Goal: Task Accomplishment & Management: Manage account settings

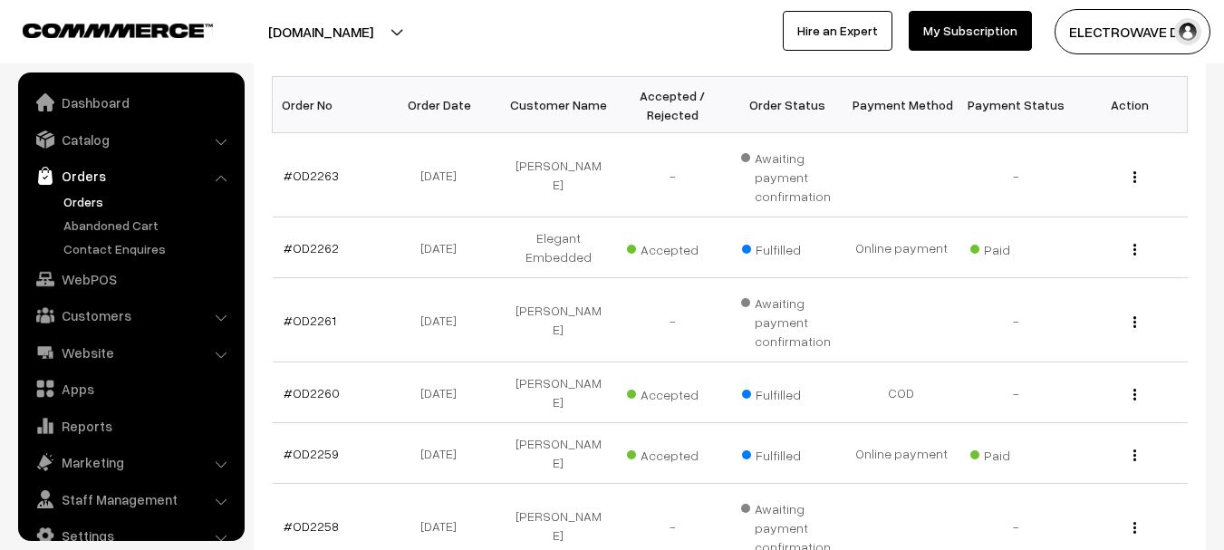
scroll to position [29, 0]
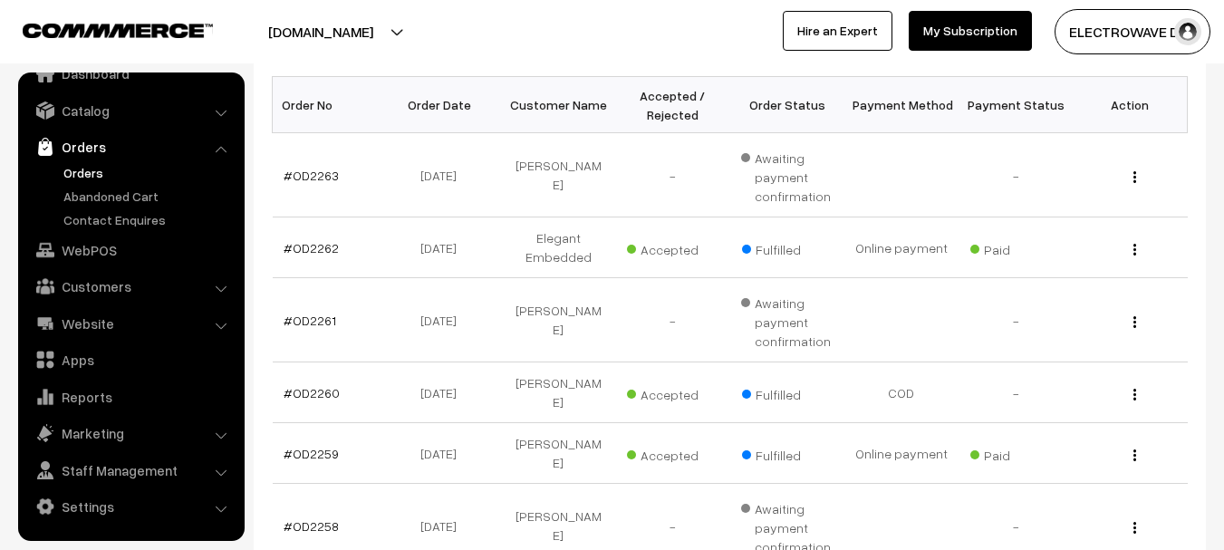
click at [91, 180] on link "Orders" at bounding box center [148, 172] width 179 height 19
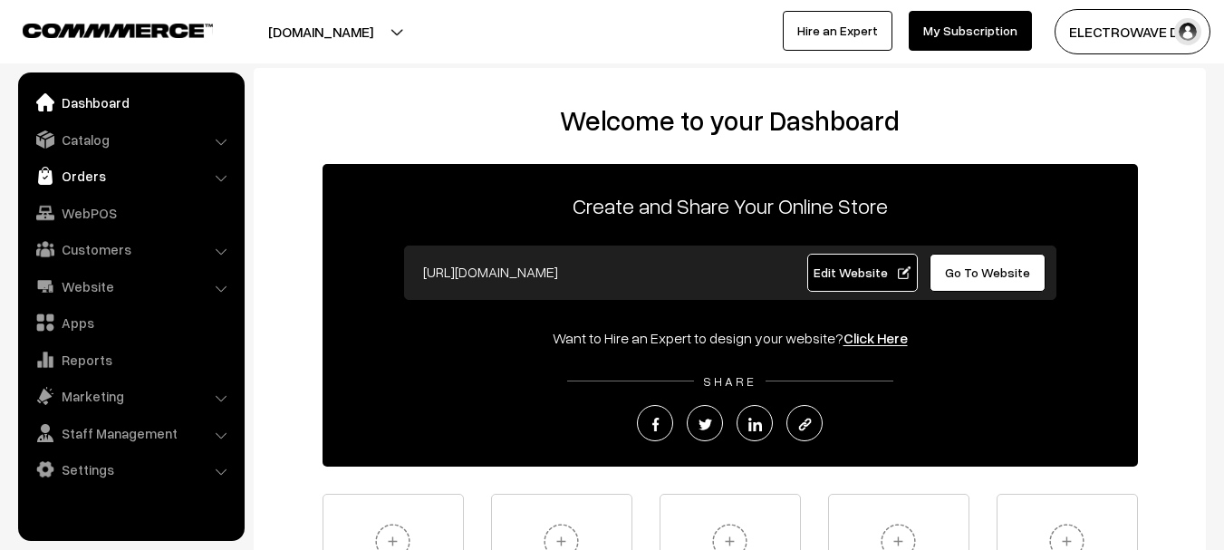
click at [102, 175] on link "Orders" at bounding box center [131, 176] width 216 height 33
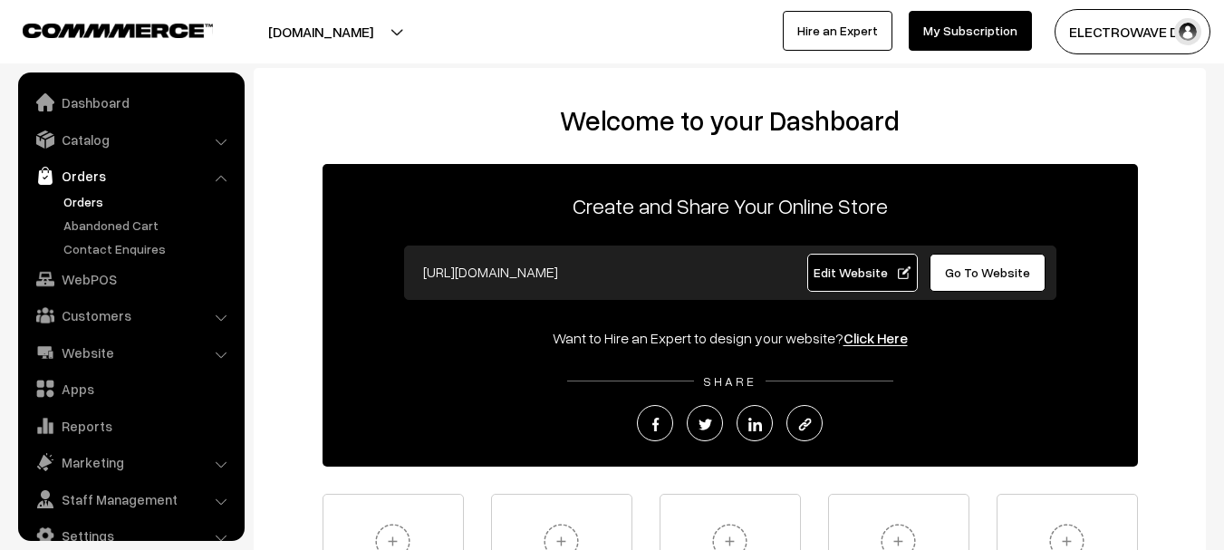
click at [87, 201] on link "Orders" at bounding box center [148, 201] width 179 height 19
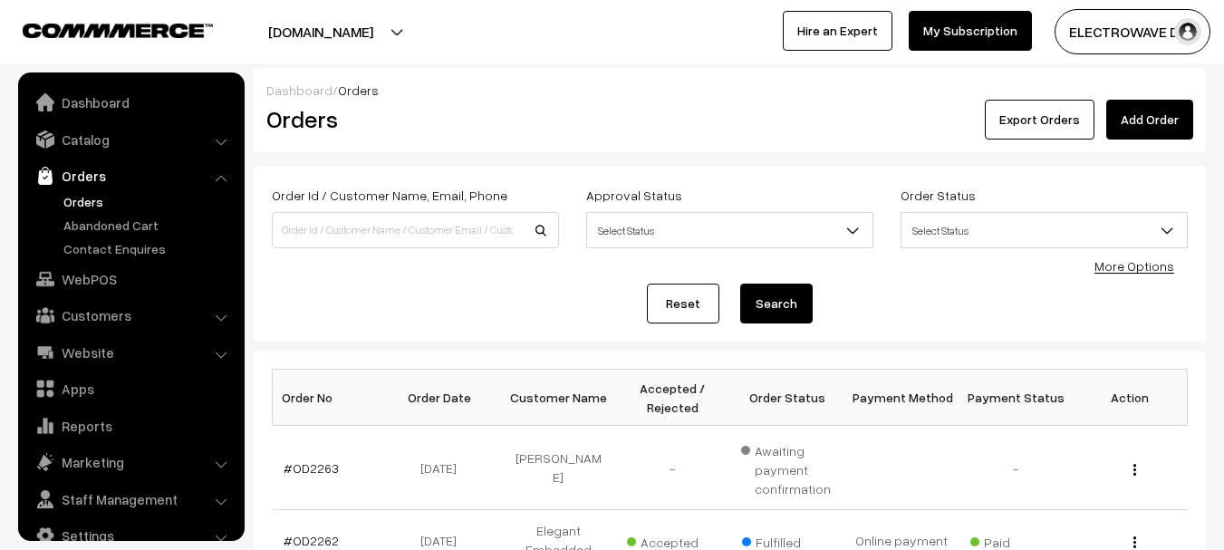
scroll to position [29, 0]
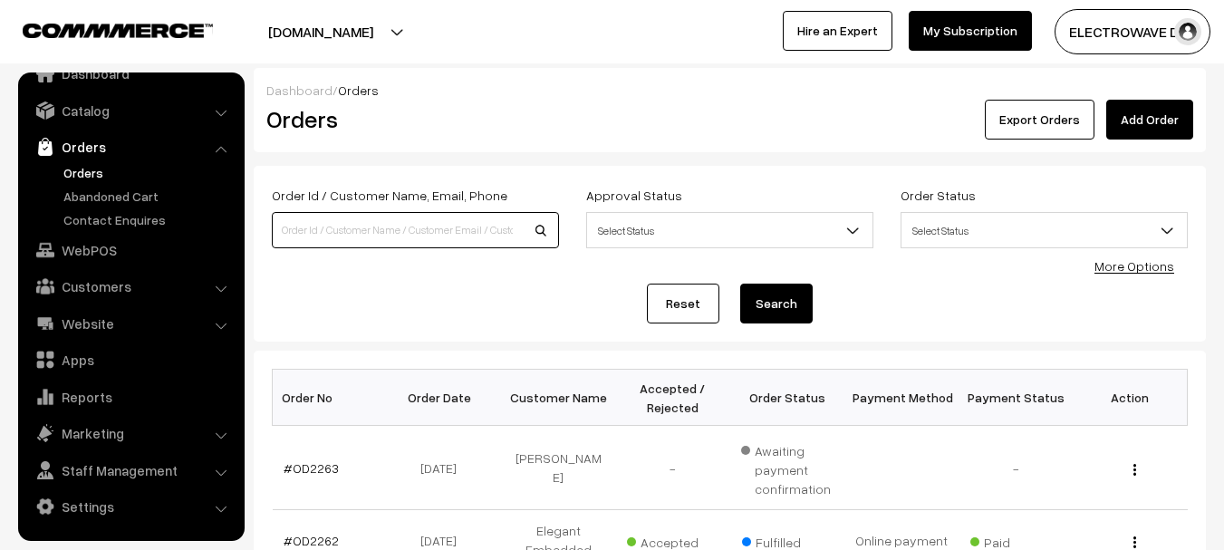
click at [426, 223] on input at bounding box center [415, 230] width 287 height 36
paste input "OD2219"
type input "OD2219"
click at [740, 284] on button "Search" at bounding box center [776, 304] width 73 height 40
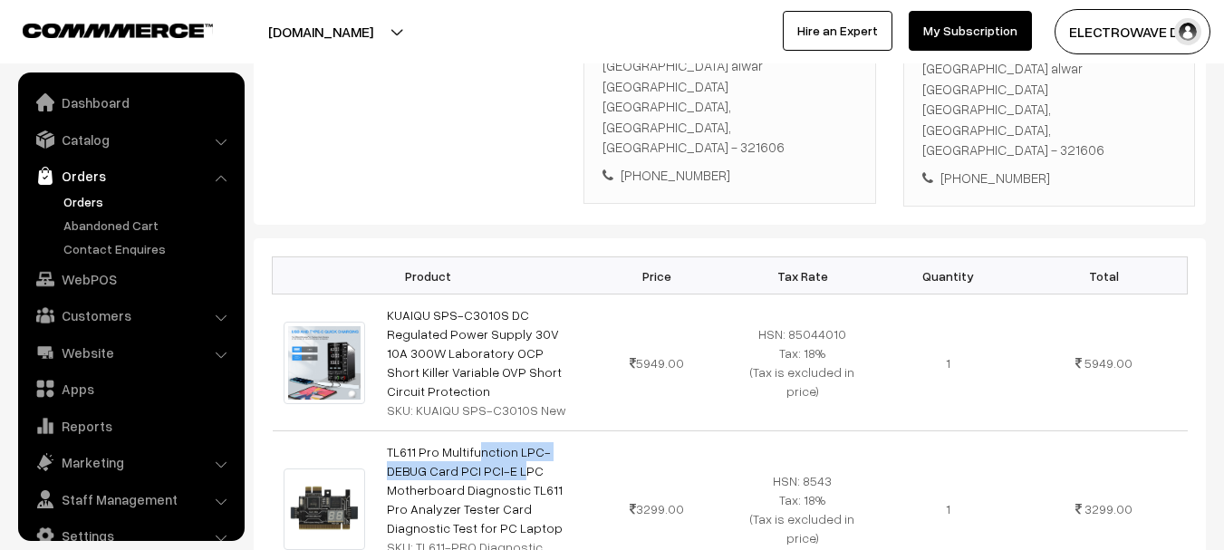
scroll to position [29, 0]
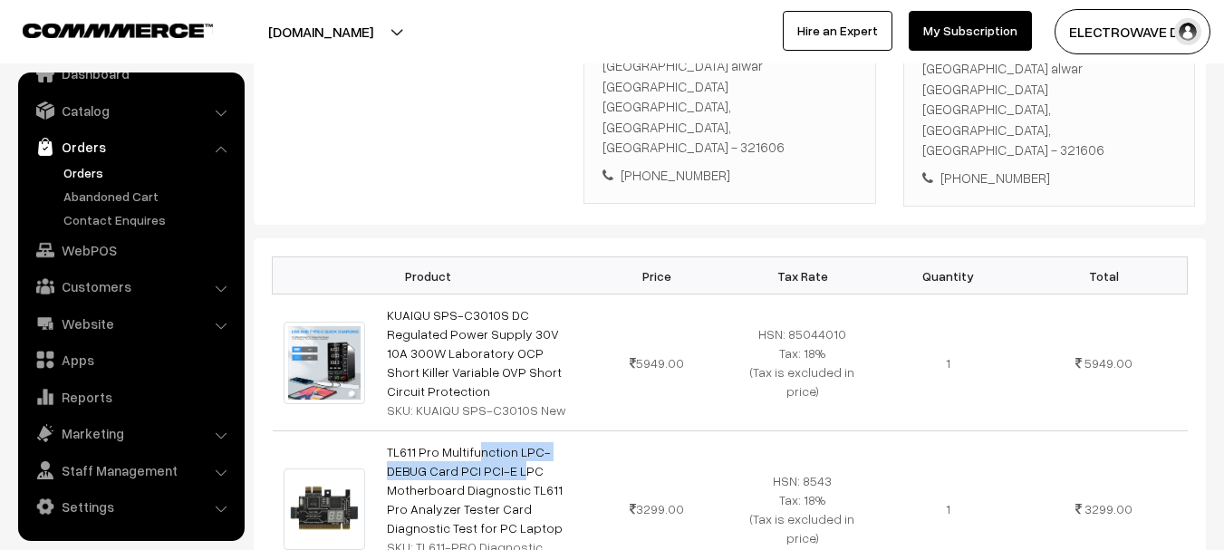
click at [73, 164] on link "Orders" at bounding box center [148, 172] width 179 height 19
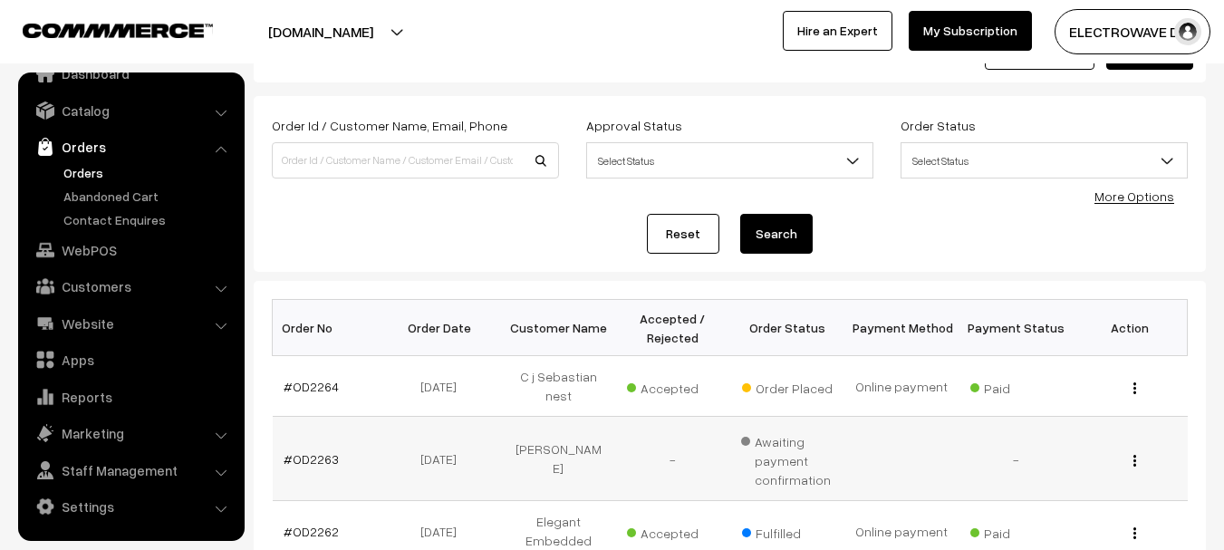
scroll to position [181, 0]
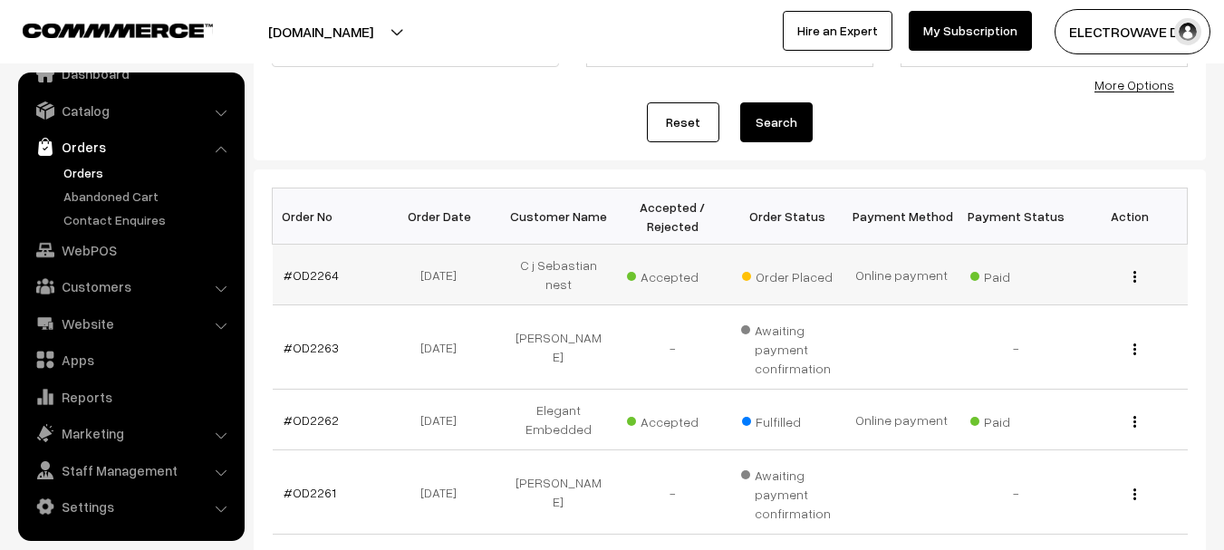
click at [283, 266] on td "#OD2264" at bounding box center [330, 275] width 114 height 61
click at [286, 263] on td "#OD2264" at bounding box center [330, 275] width 114 height 61
click at [308, 283] on td "#OD2264" at bounding box center [330, 275] width 114 height 61
click at [313, 279] on link "#OD2264" at bounding box center [311, 274] width 55 height 15
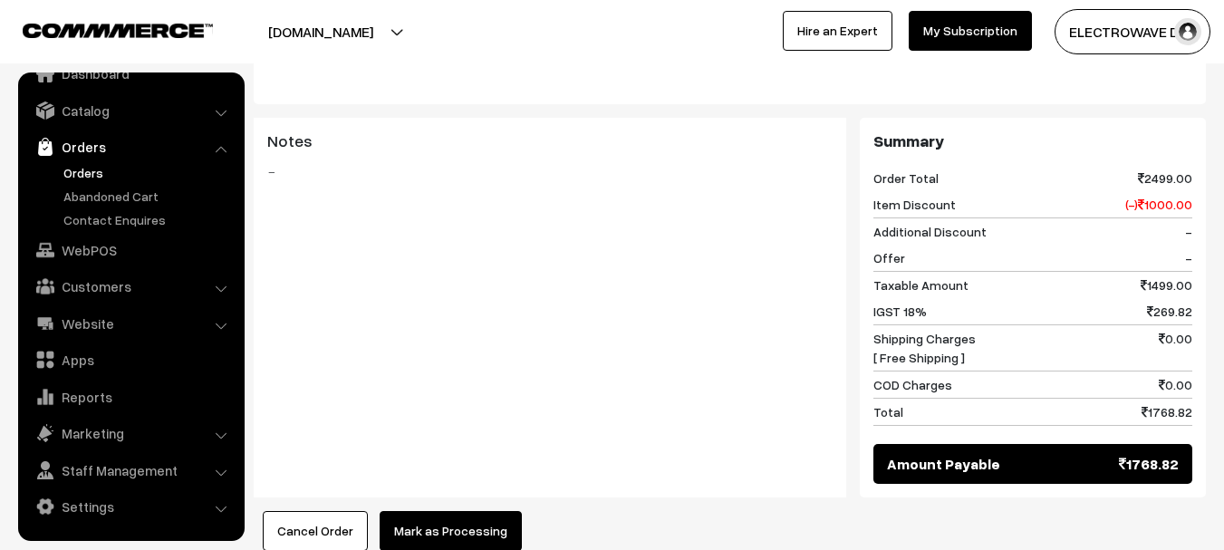
scroll to position [181, 0]
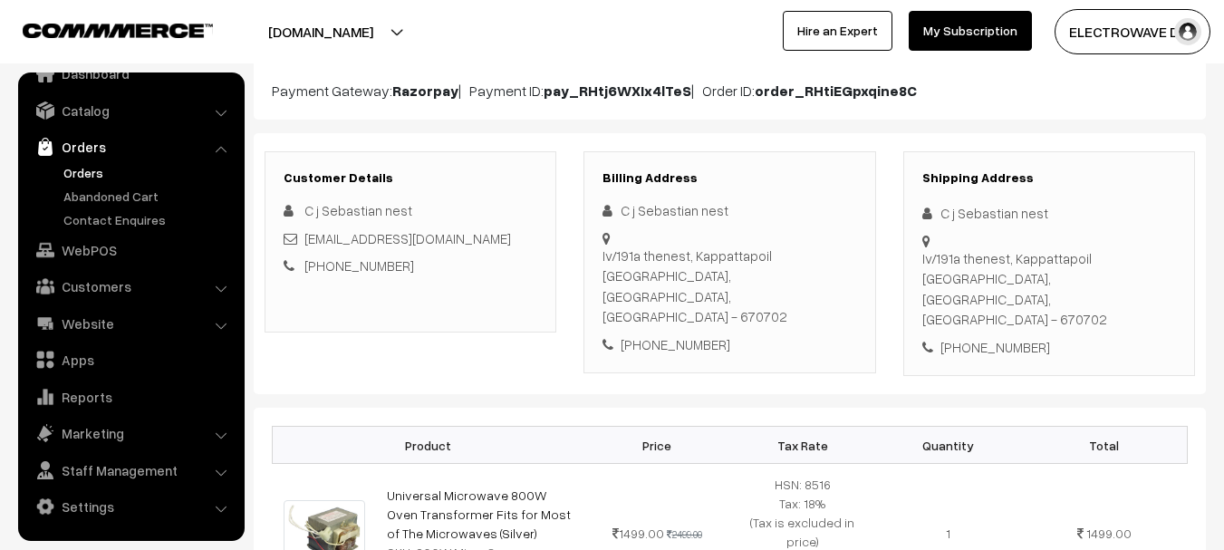
click at [1075, 266] on div "Iv/191a thenest, Kappattapoil [GEOGRAPHIC_DATA], [GEOGRAPHIC_DATA], [GEOGRAPHIC…" at bounding box center [1050, 289] width 254 height 82
click at [1076, 265] on div "Iv/191a thenest, Kappattapoil [GEOGRAPHIC_DATA], [GEOGRAPHIC_DATA], [GEOGRAPHIC…" at bounding box center [1050, 289] width 254 height 82
copy div "670702"
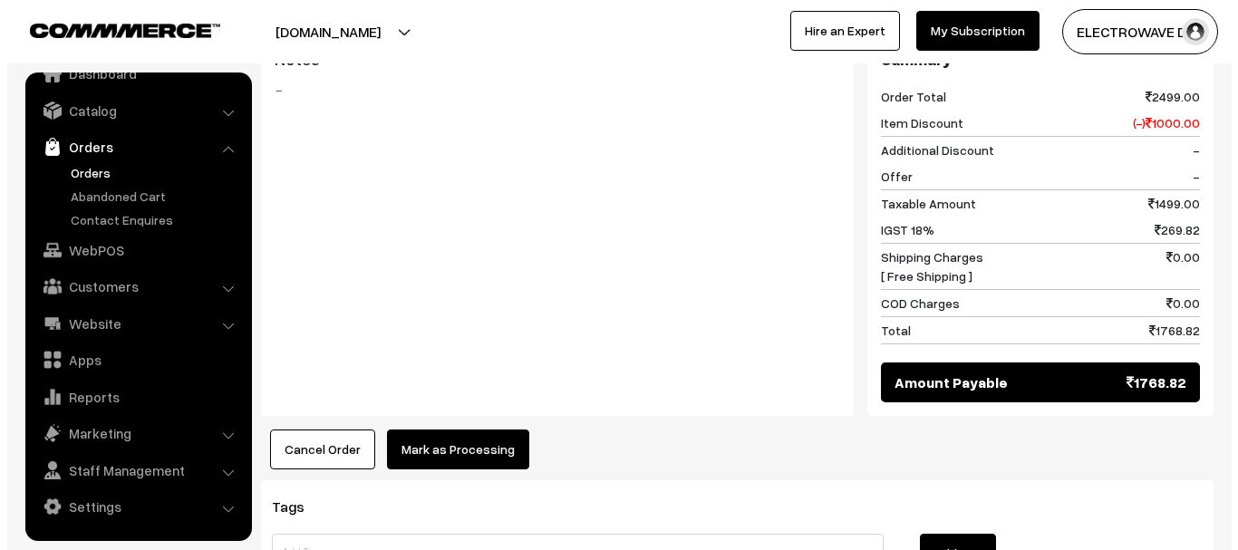
scroll to position [816, 0]
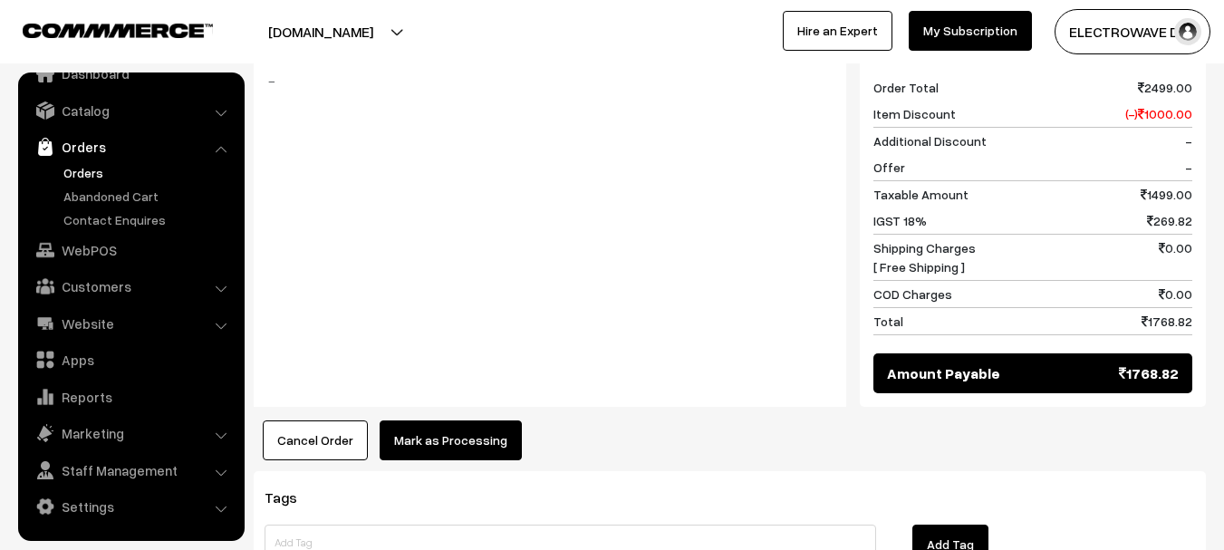
click at [432, 421] on button "Mark as Processing" at bounding box center [451, 441] width 142 height 40
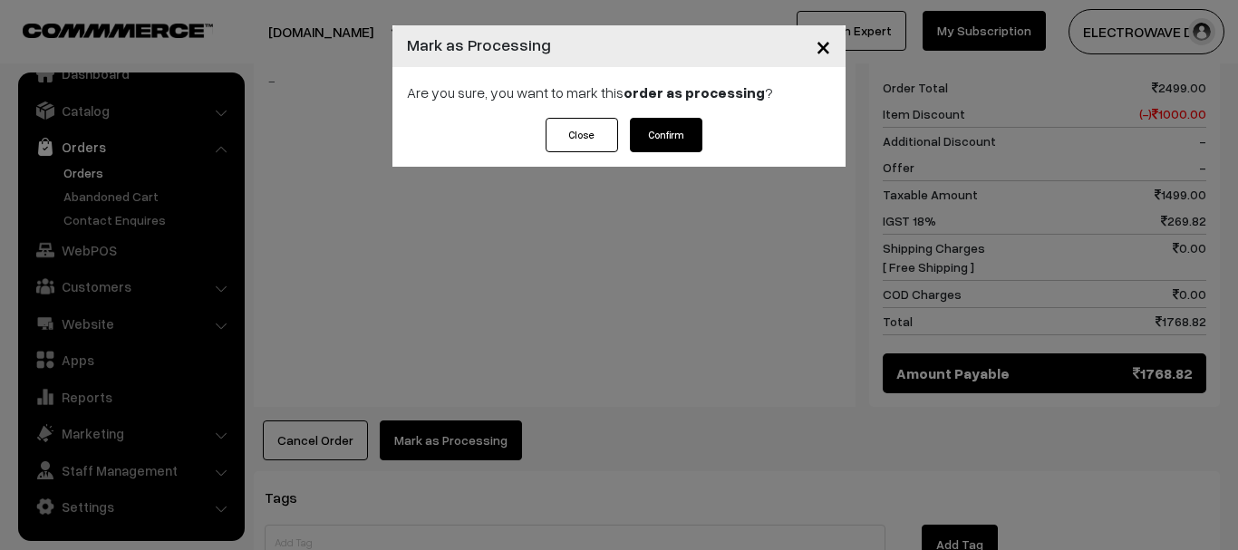
click at [662, 129] on button "Confirm" at bounding box center [666, 135] width 73 height 34
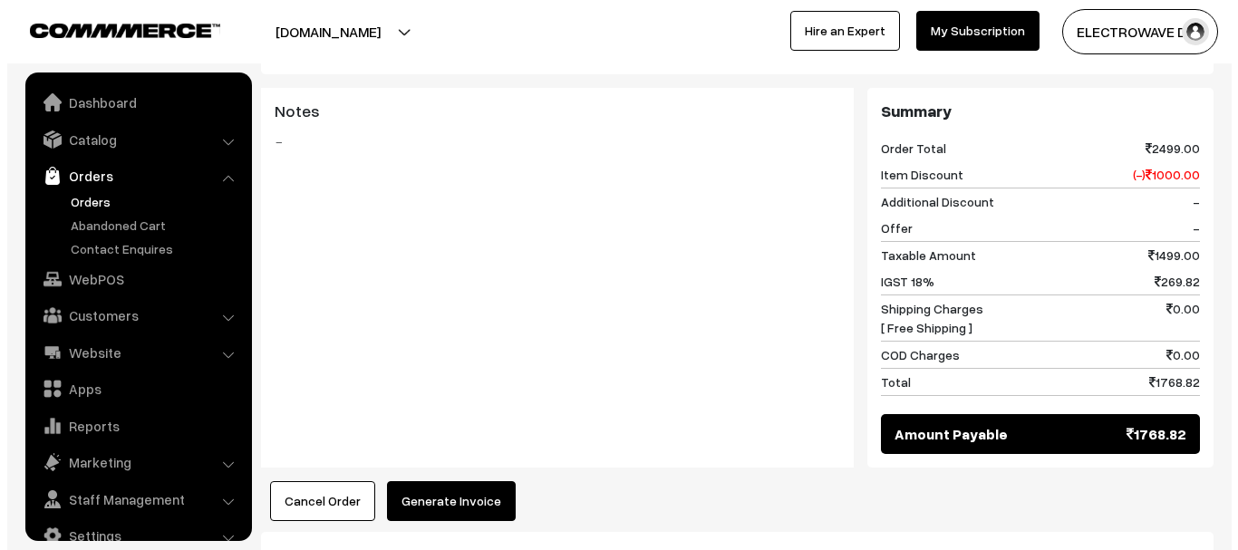
scroll to position [29, 0]
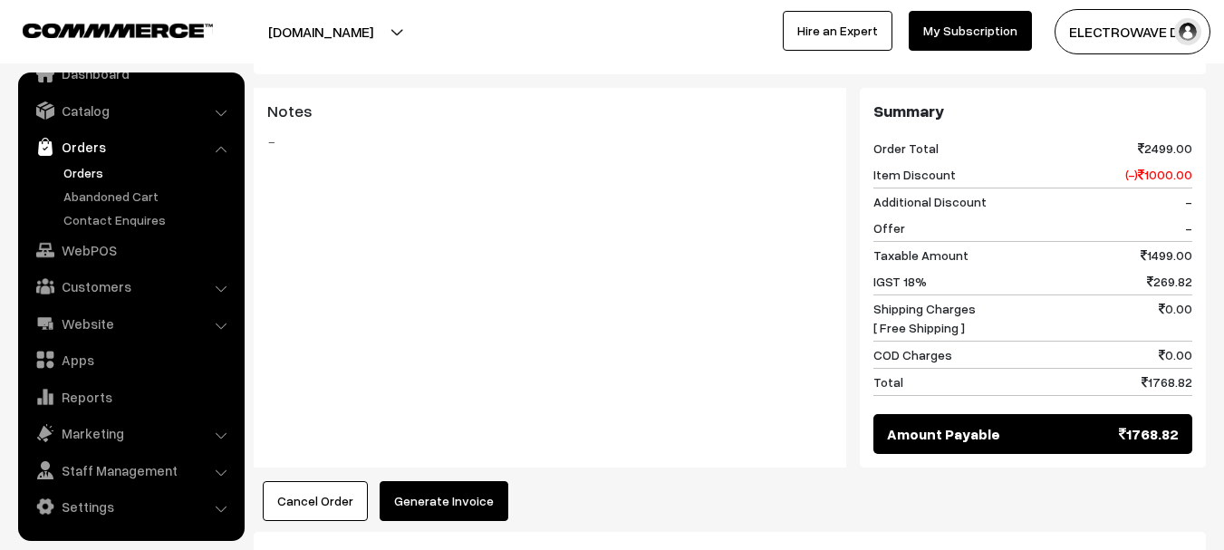
click at [463, 481] on button "Generate Invoice" at bounding box center [444, 501] width 129 height 40
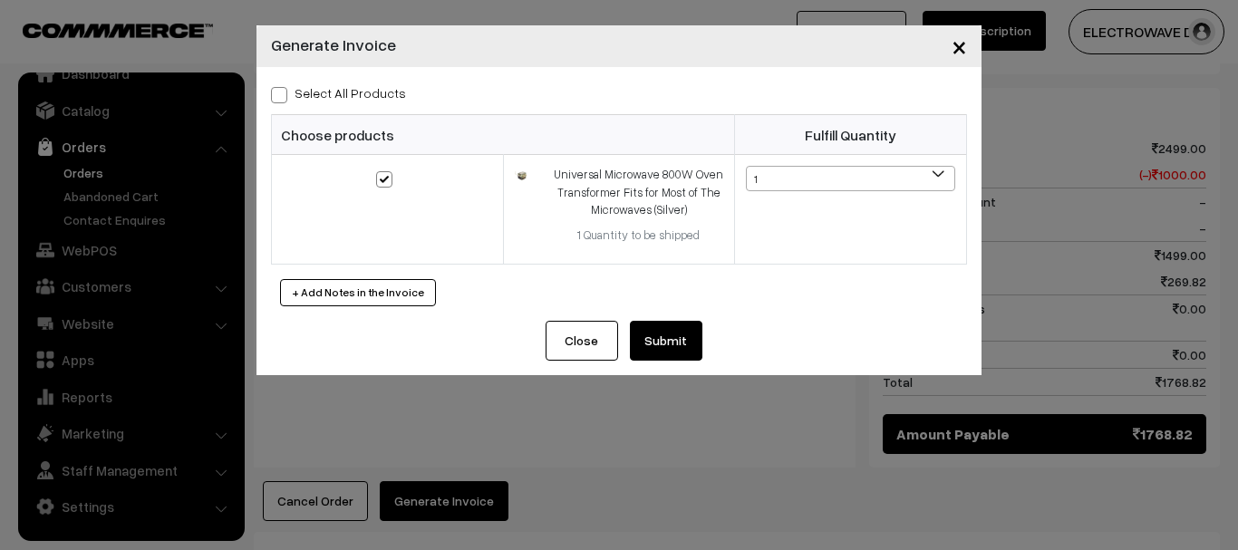
click at [675, 332] on button "Submit" at bounding box center [666, 341] width 73 height 40
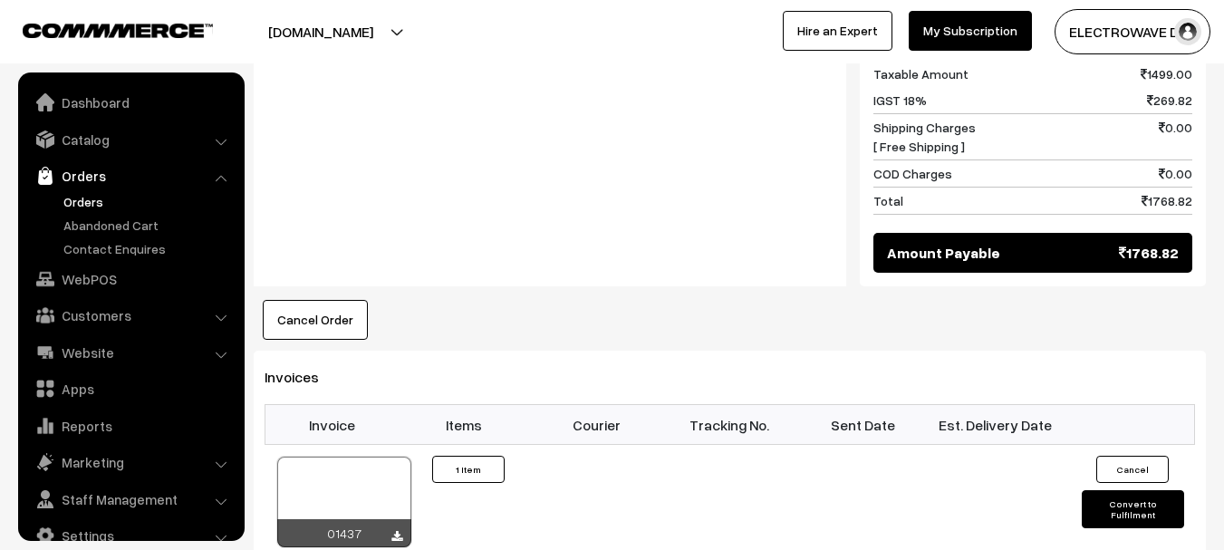
scroll to position [29, 0]
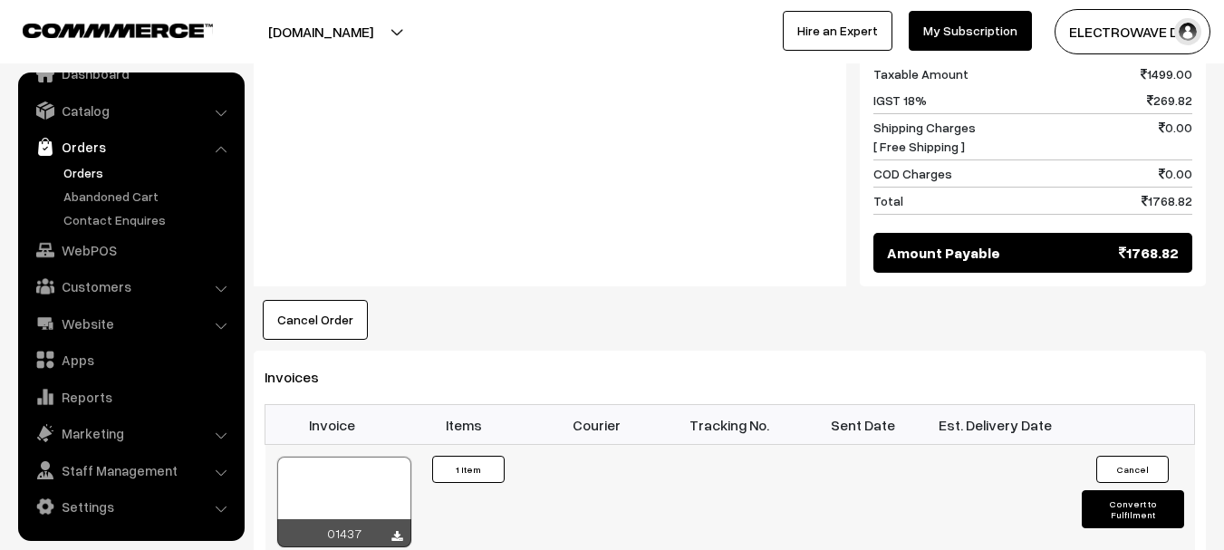
click at [363, 457] on div at bounding box center [344, 502] width 134 height 91
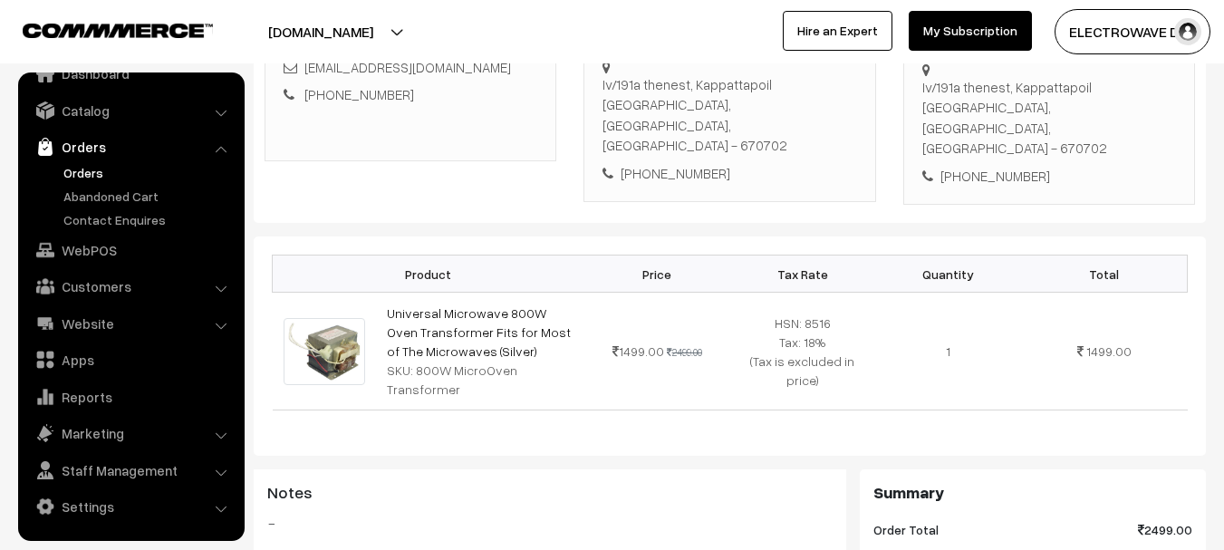
scroll to position [100, 0]
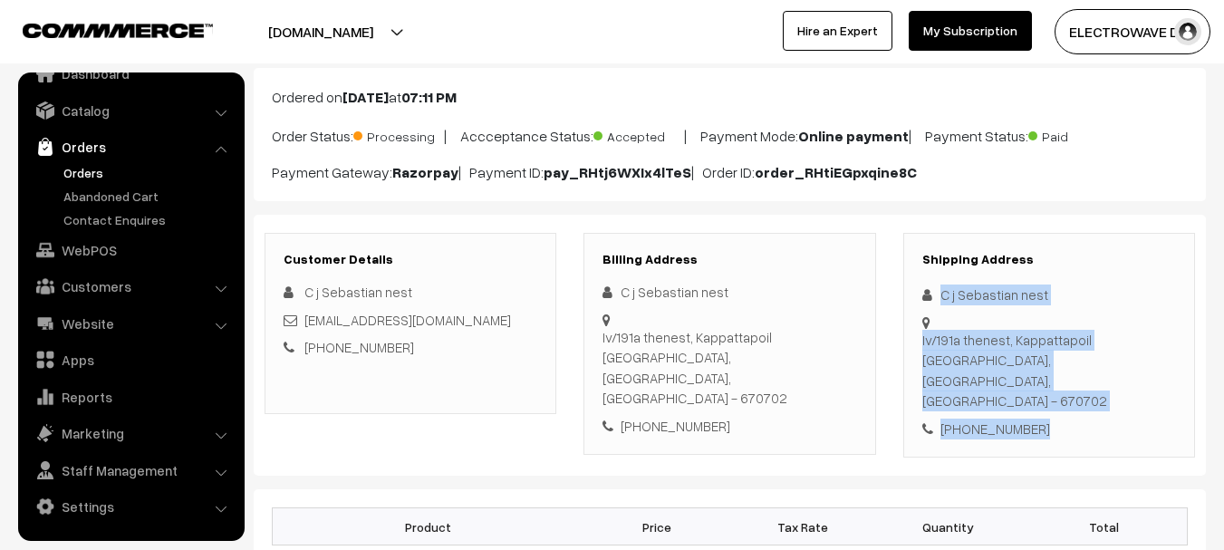
drag, startPoint x: 936, startPoint y: 279, endPoint x: 1045, endPoint y: 383, distance: 150.6
click at [1045, 383] on div "Shipping Address C j Sebastian nest Iv/191a thenest, Kappattapoil Maloor, Keral…" at bounding box center [1050, 346] width 292 height 226
copy div "C j Sebastian nest Iv/191a thenest, Kappattapoil Maloor, Kerala, India - 670702…"
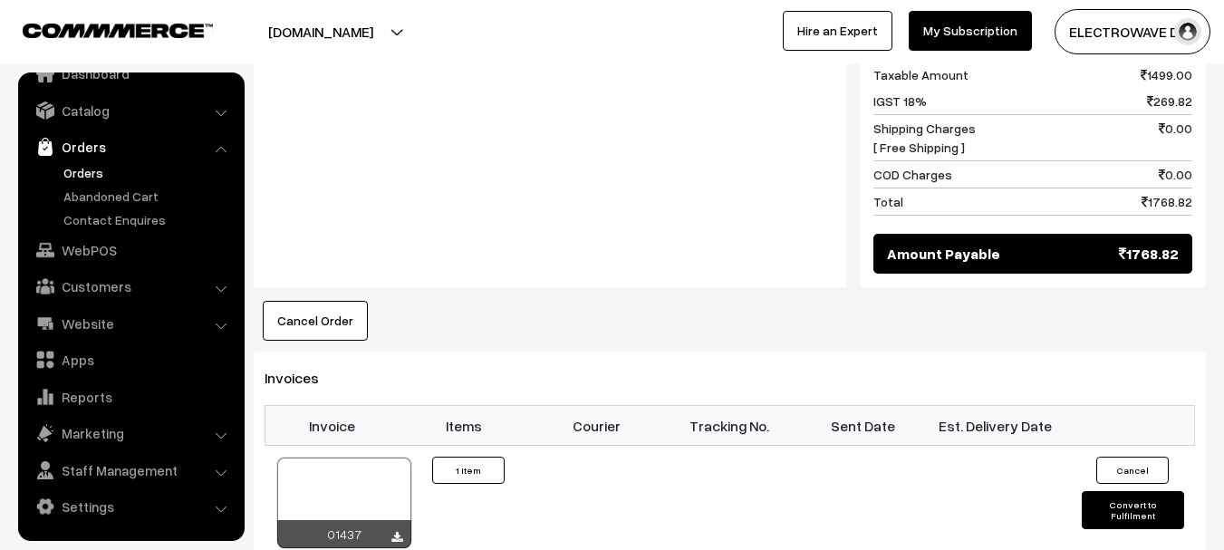
scroll to position [1088, 0]
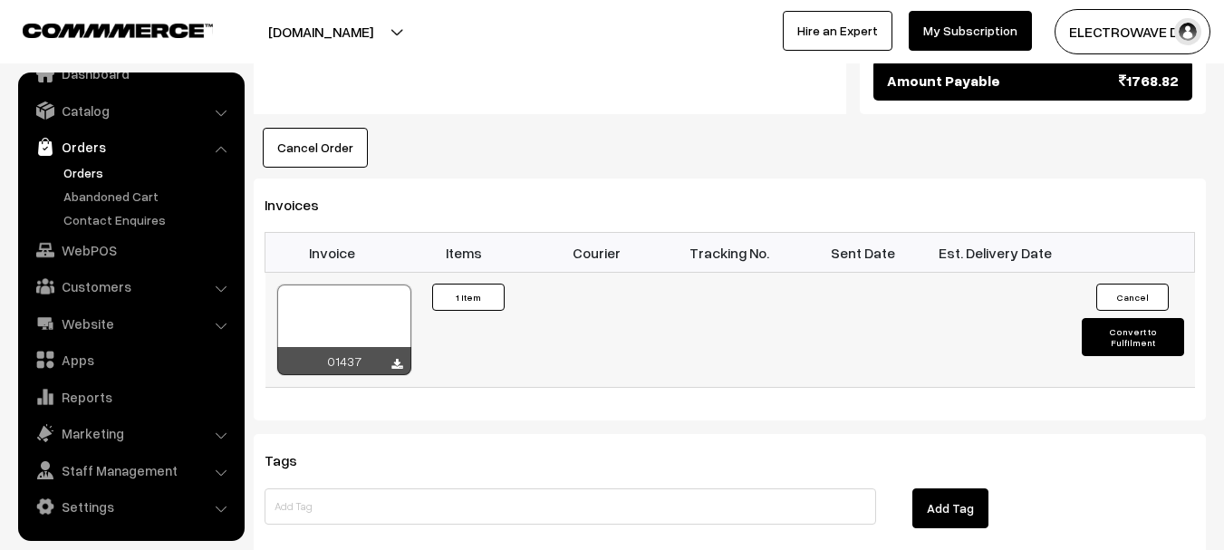
click at [1115, 318] on button "Convert to Fulfilment" at bounding box center [1133, 337] width 102 height 38
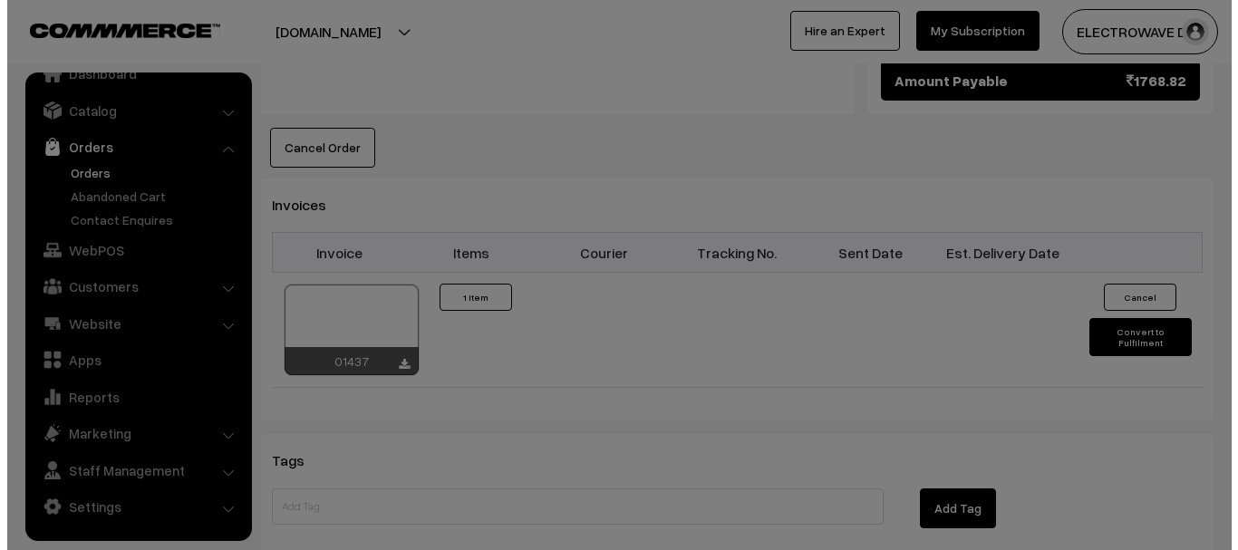
scroll to position [1069, 0]
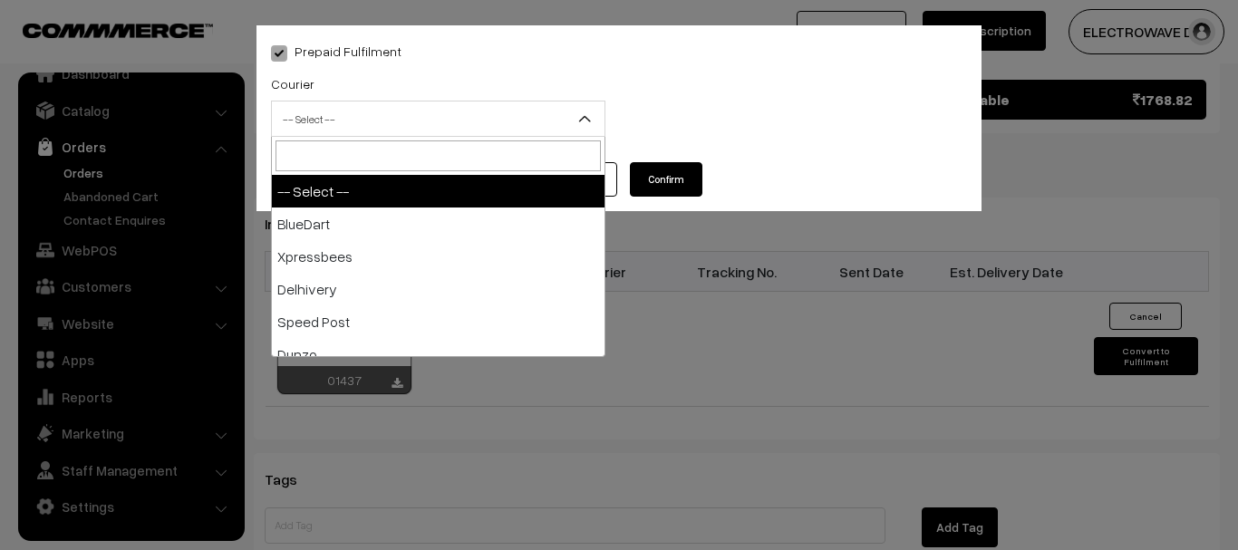
click at [414, 129] on span "-- Select --" at bounding box center [438, 119] width 333 height 32
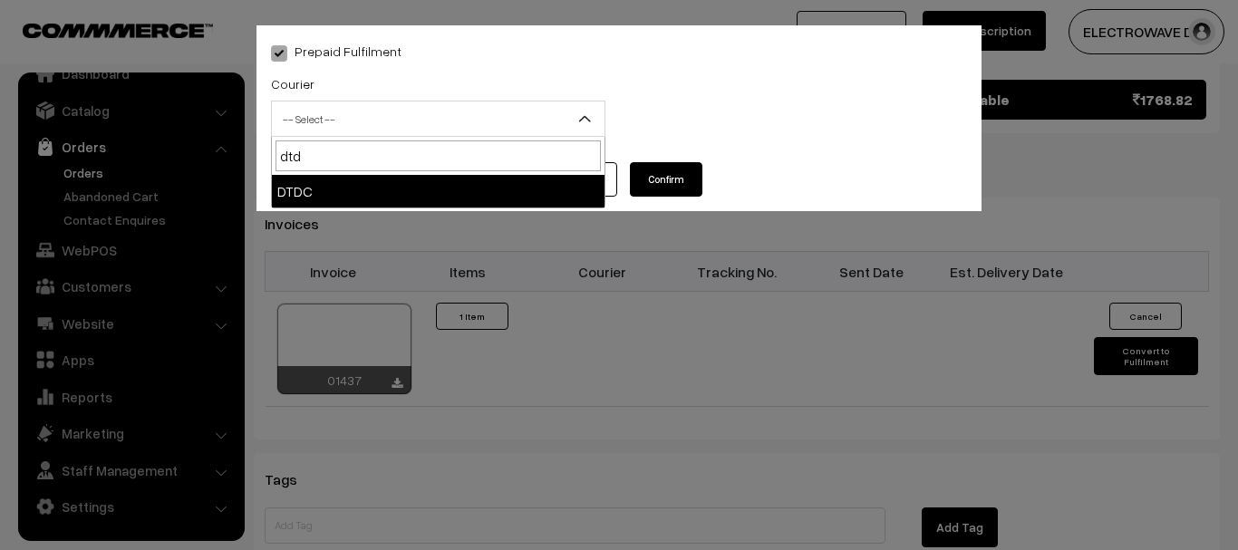
type input "dtdc"
select select "7"
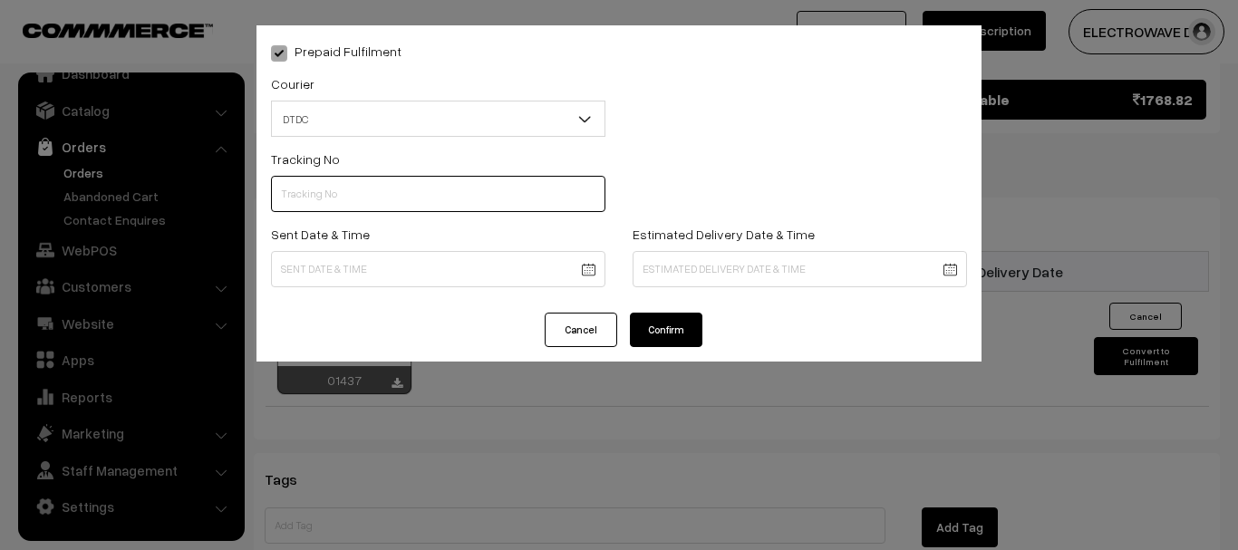
click at [433, 207] on input "text" at bounding box center [438, 194] width 334 height 36
type input "D3501670091"
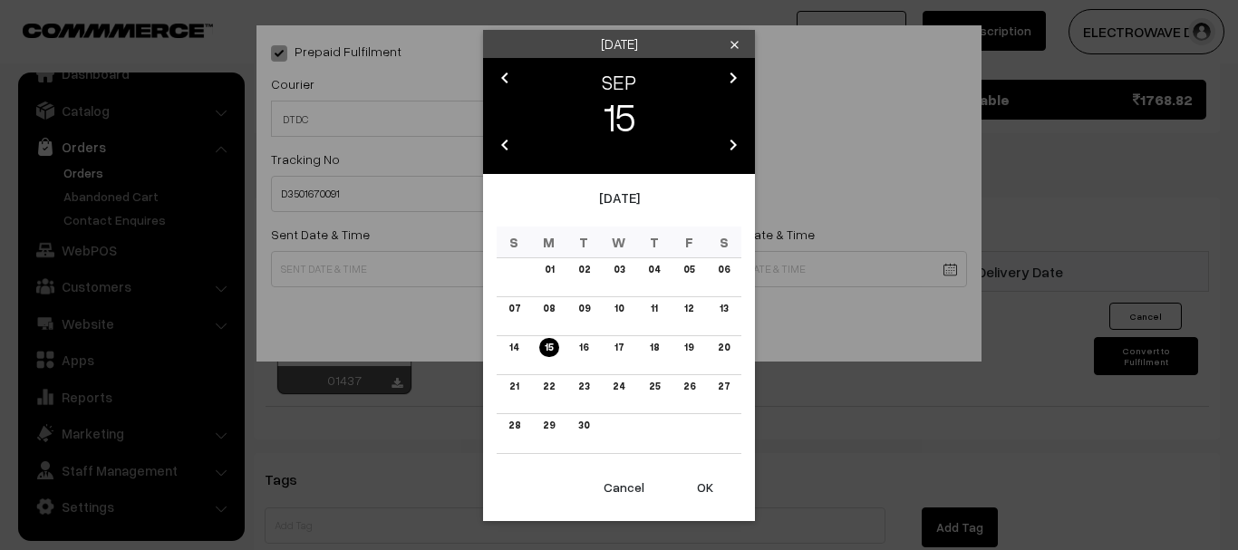
click at [688, 488] on button "OK" at bounding box center [705, 488] width 73 height 40
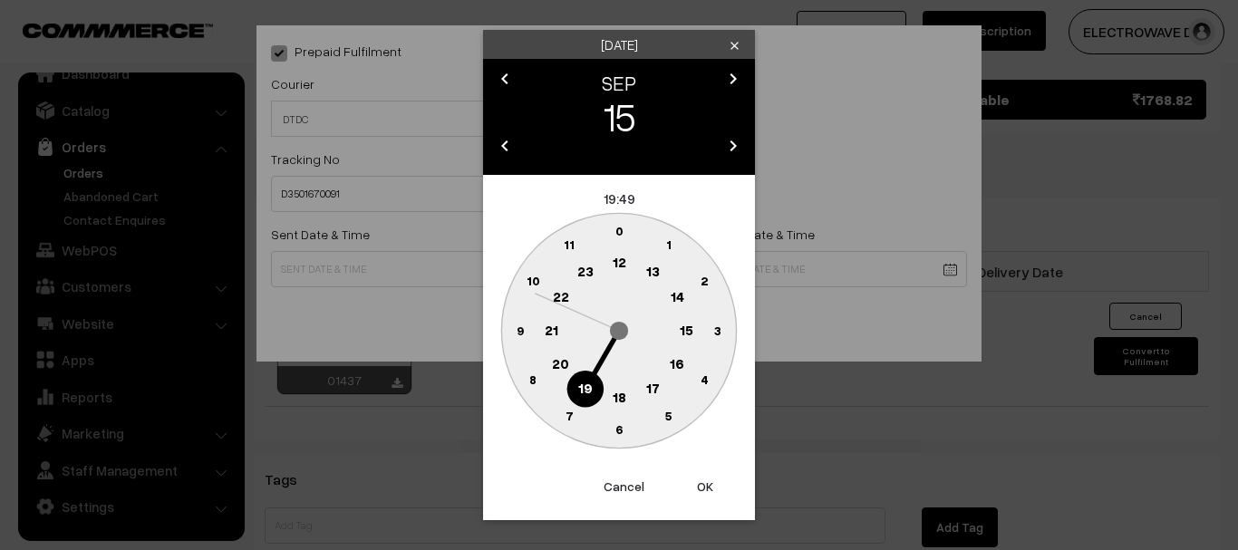
click at [688, 488] on button "OK" at bounding box center [705, 487] width 73 height 40
type input "15-09-2025 19:49"
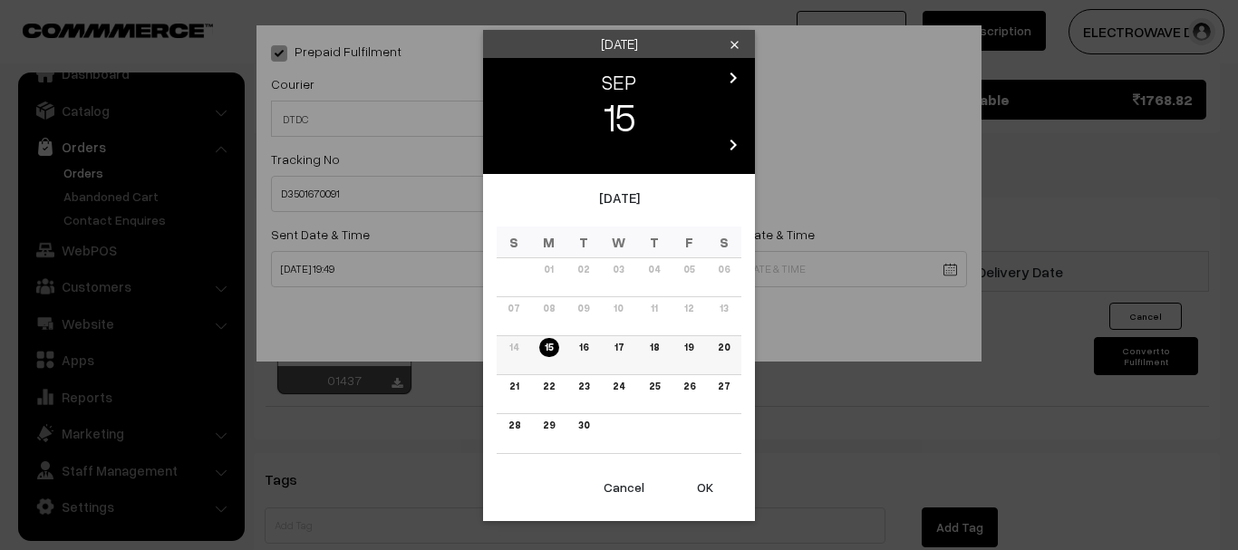
click at [693, 349] on link "19" at bounding box center [689, 347] width 20 height 19
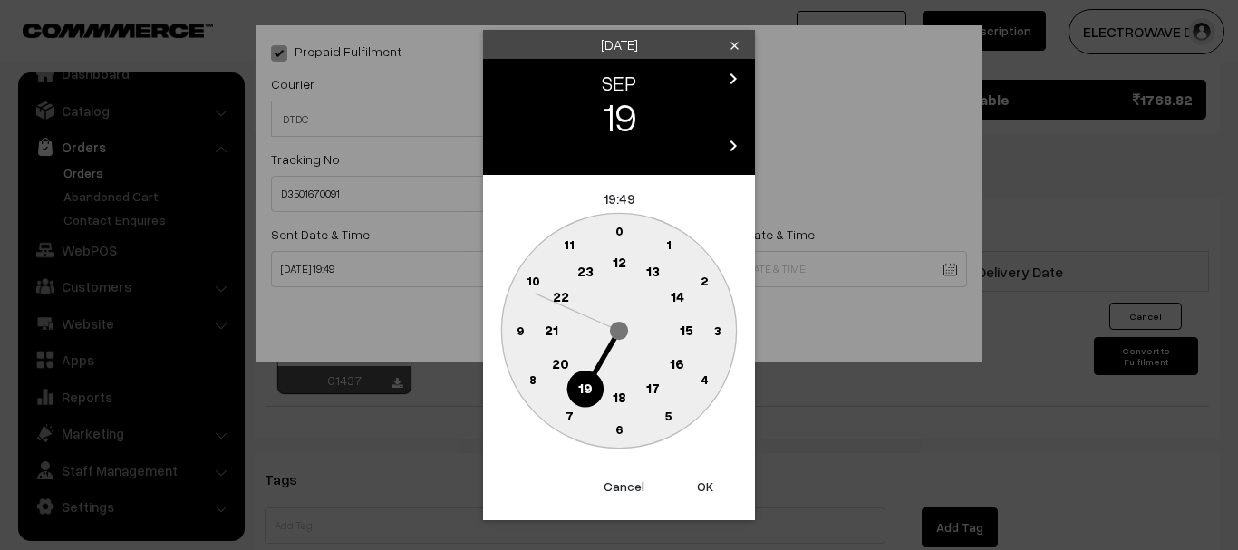
click at [702, 479] on button "OK" at bounding box center [705, 487] width 73 height 40
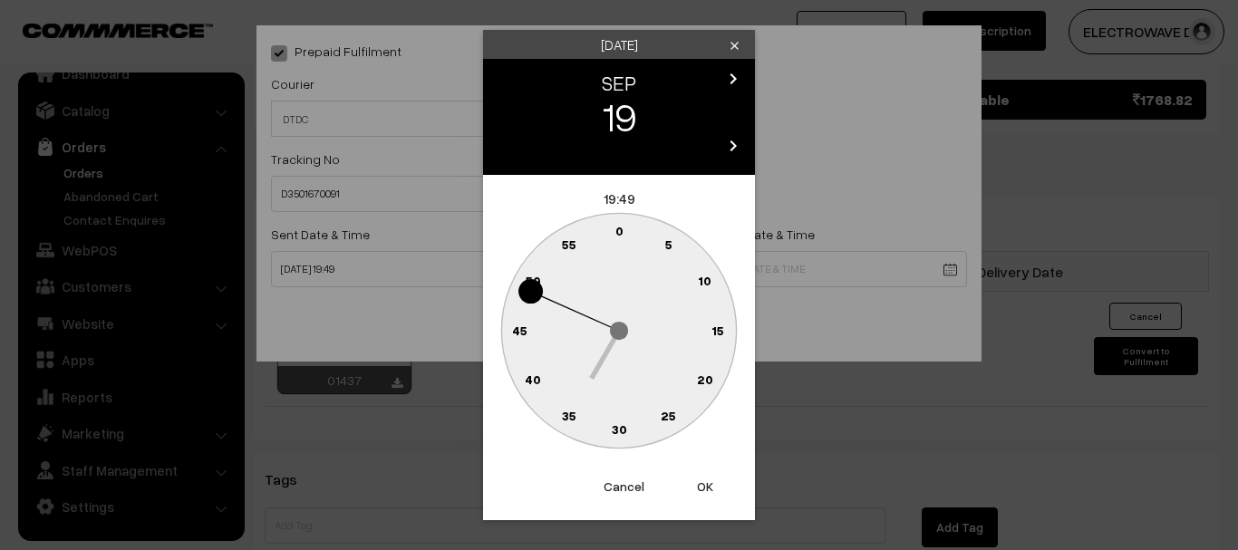
click at [702, 479] on button "OK" at bounding box center [705, 487] width 73 height 40
type input "19-09-2025 19:49"
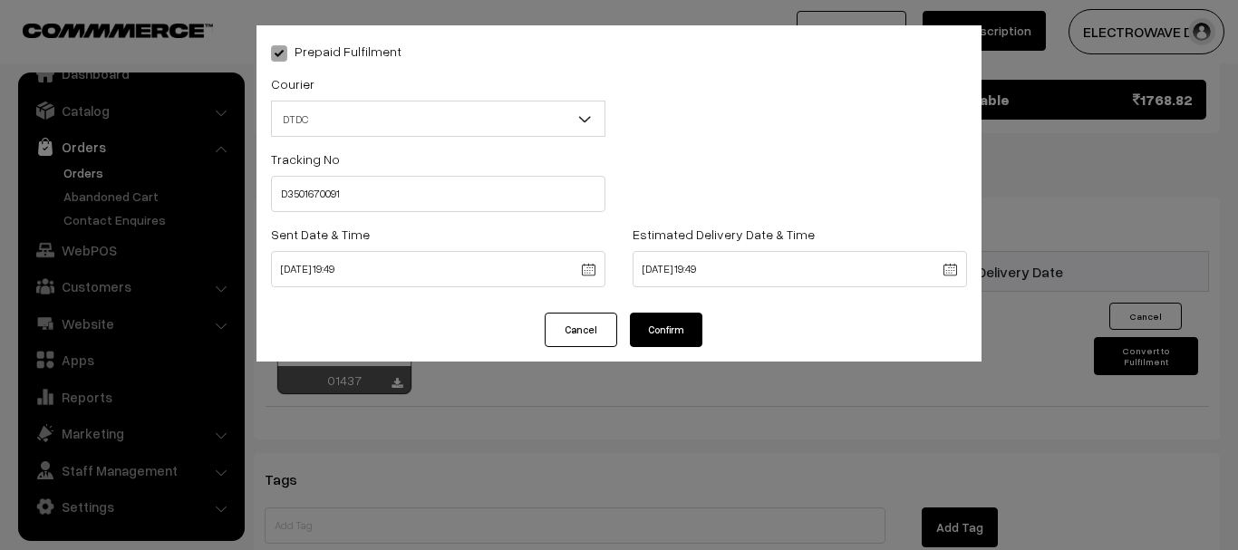
click at [670, 334] on button "Confirm" at bounding box center [666, 330] width 73 height 34
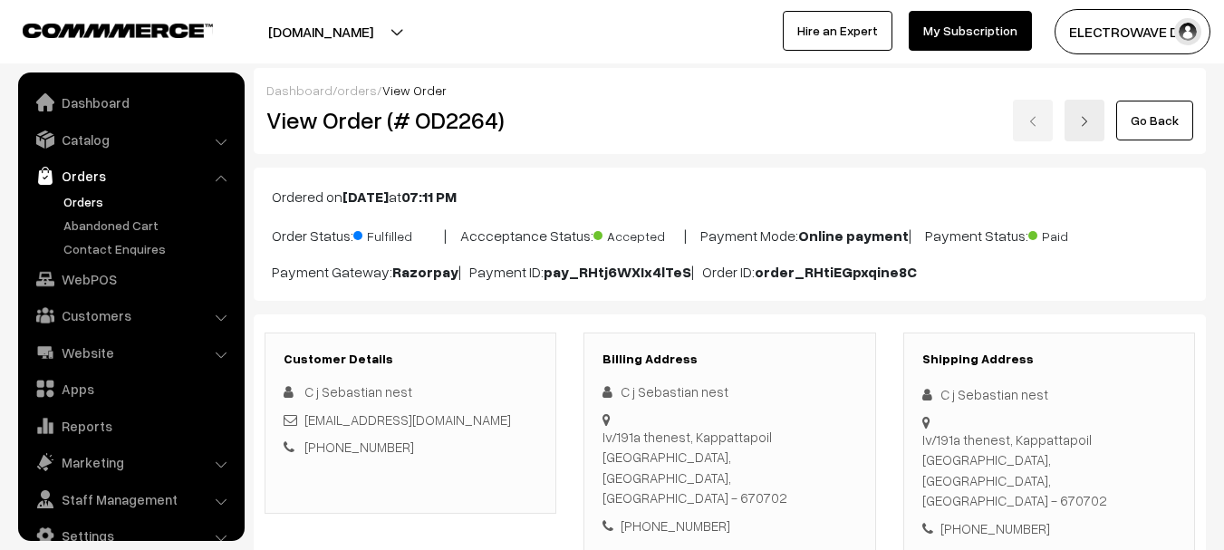
scroll to position [544, 0]
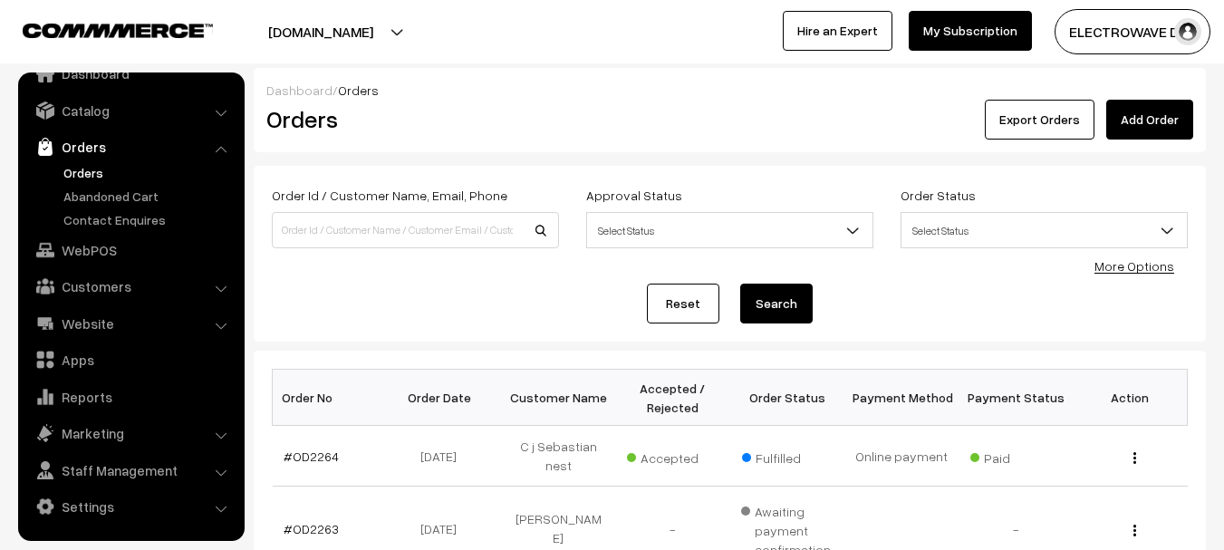
click at [103, 173] on link "Orders" at bounding box center [148, 172] width 179 height 19
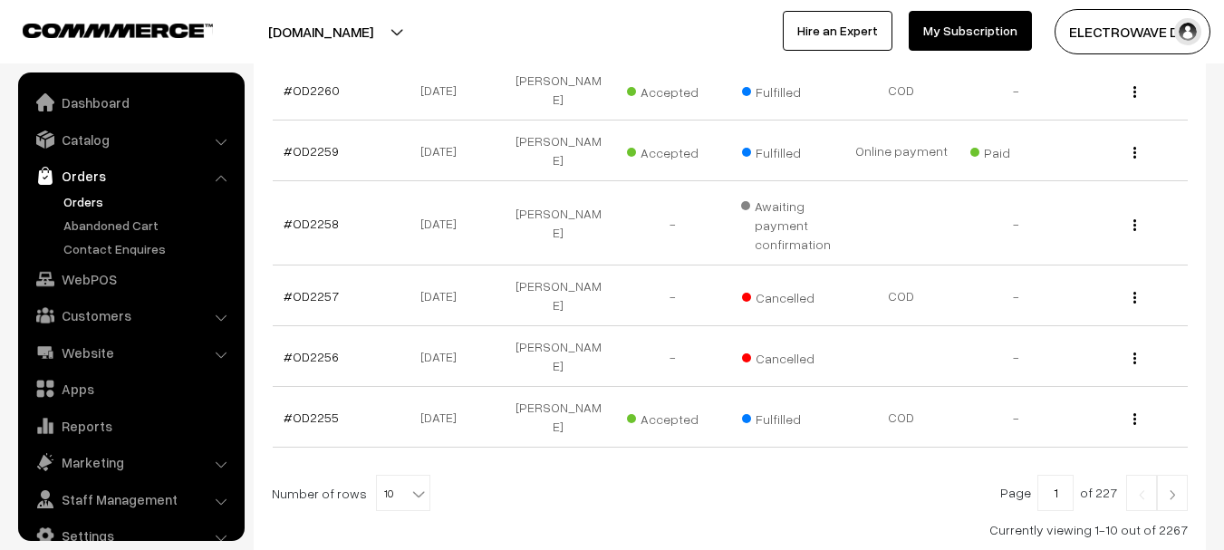
scroll to position [29, 0]
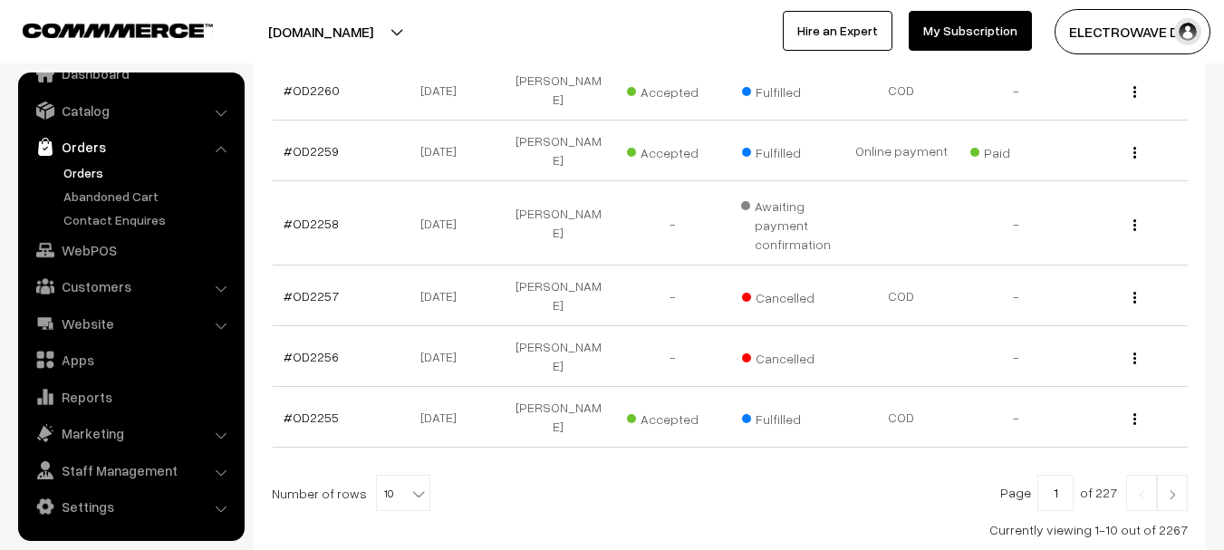
select select "100"
click at [375, 474] on select "10 20 30 40 50 60 70 80 90 100" at bounding box center [402, 474] width 54 height 1
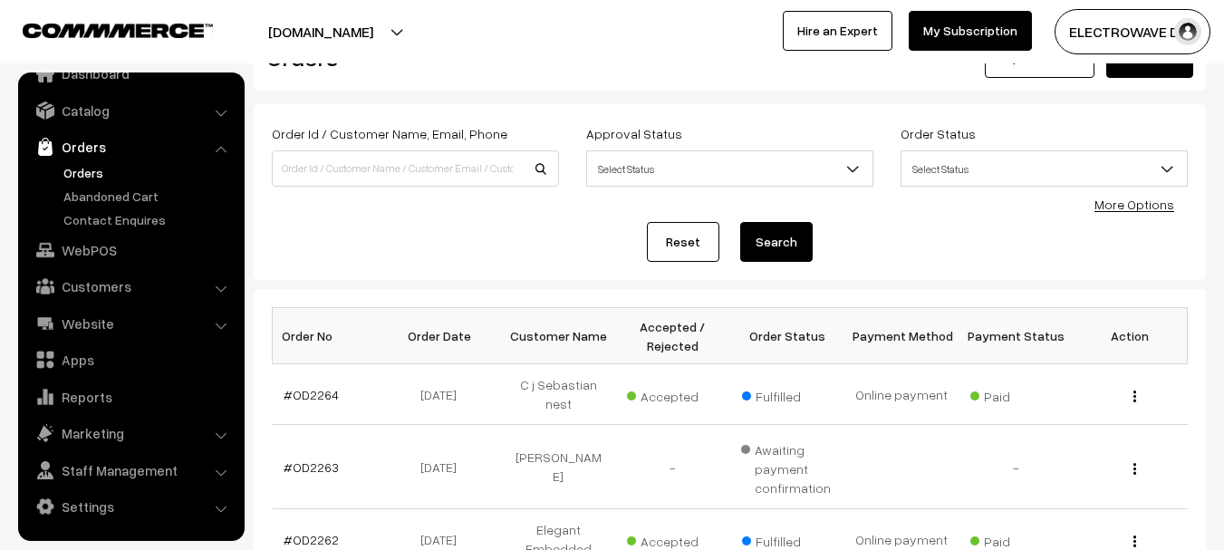
scroll to position [41, 0]
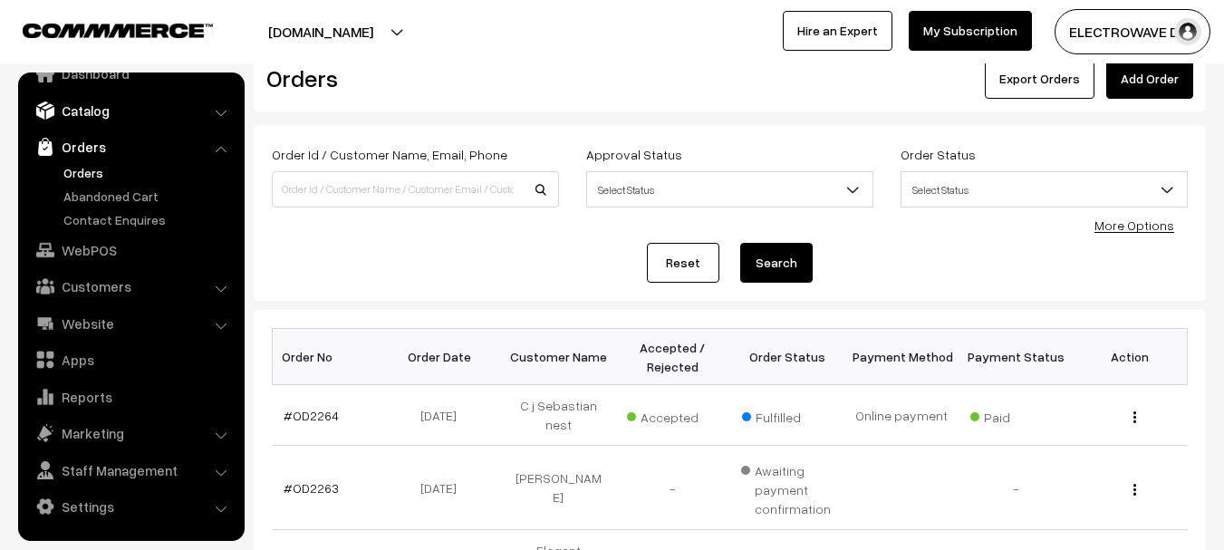
click at [92, 106] on link "Catalog" at bounding box center [131, 110] width 216 height 33
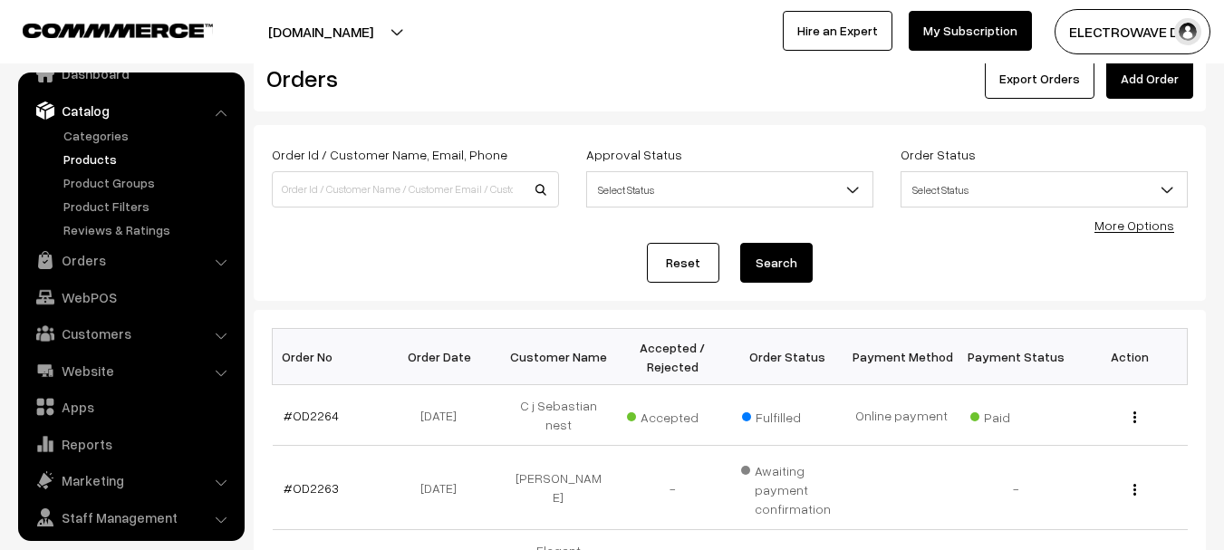
click at [75, 162] on link "Products" at bounding box center [148, 159] width 179 height 19
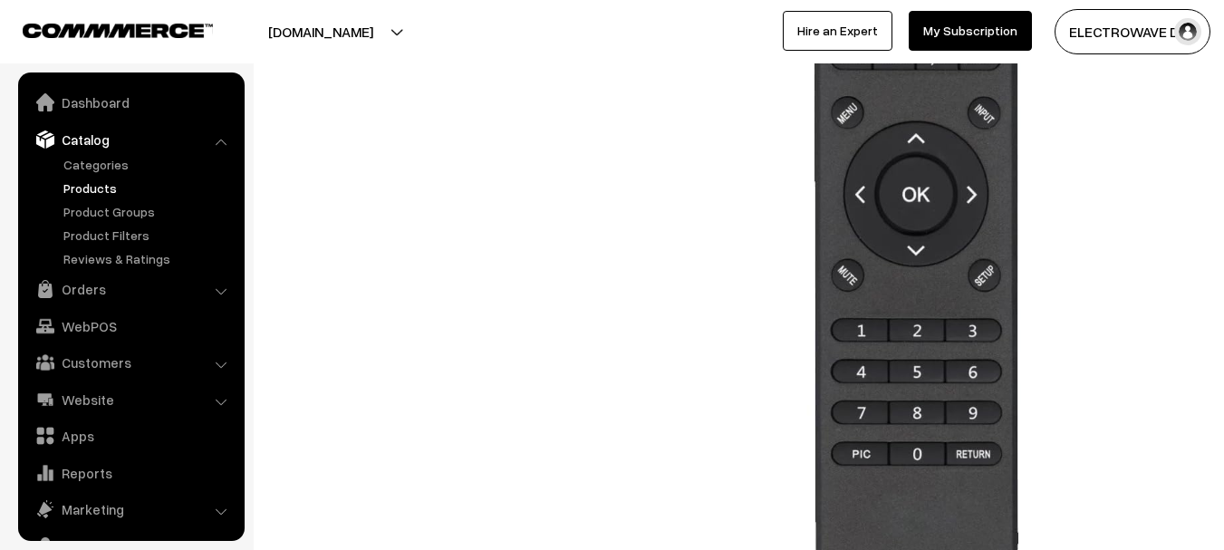
scroll to position [51, 0]
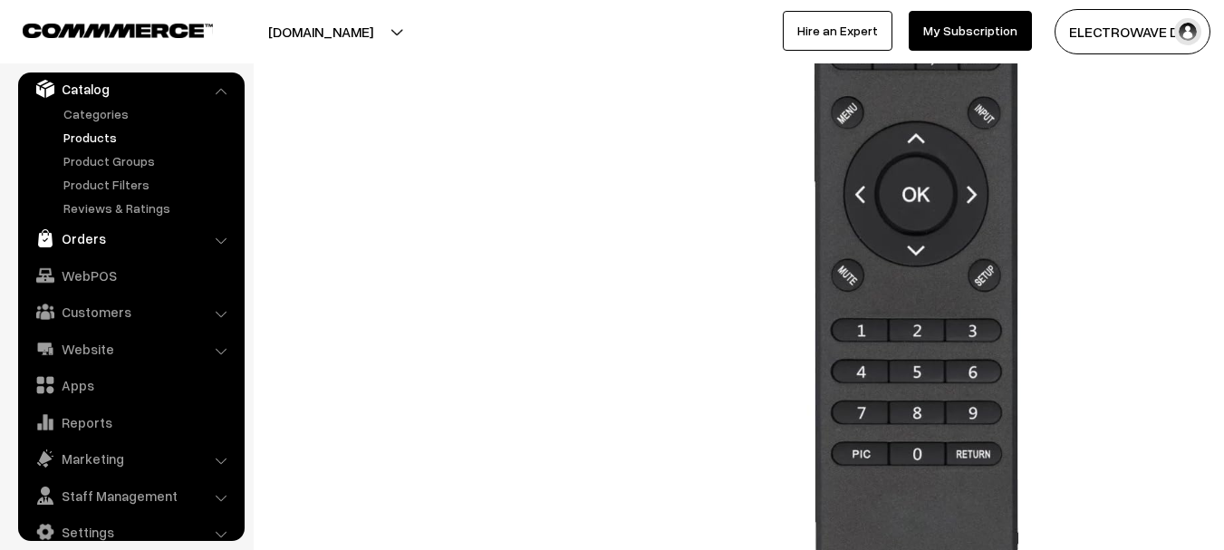
click at [77, 239] on link "Orders" at bounding box center [131, 238] width 216 height 33
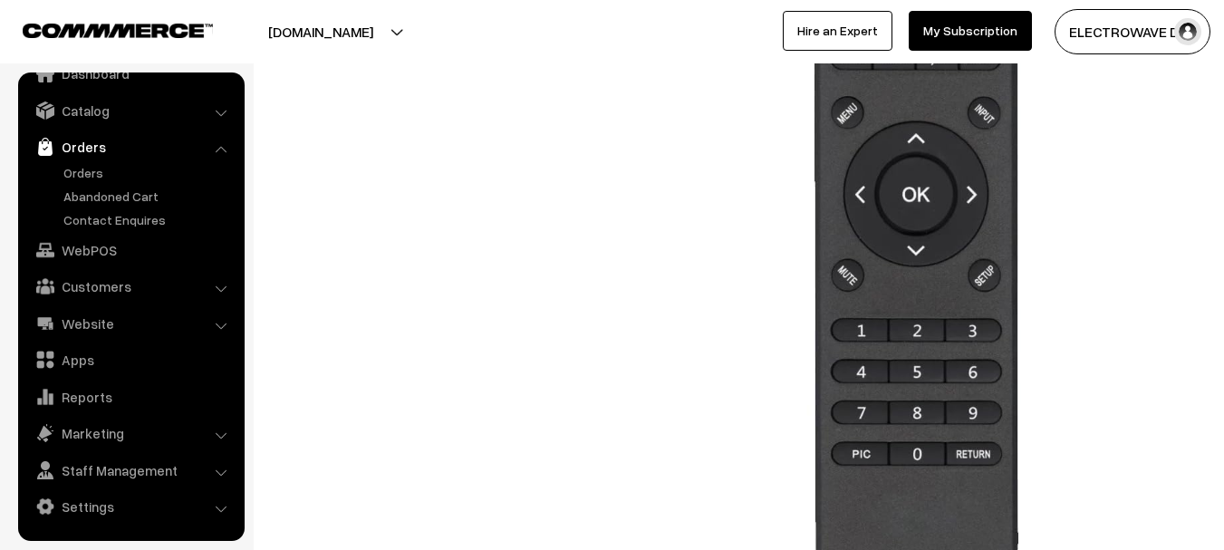
scroll to position [29, 0]
click at [89, 174] on link "Orders" at bounding box center [148, 172] width 179 height 19
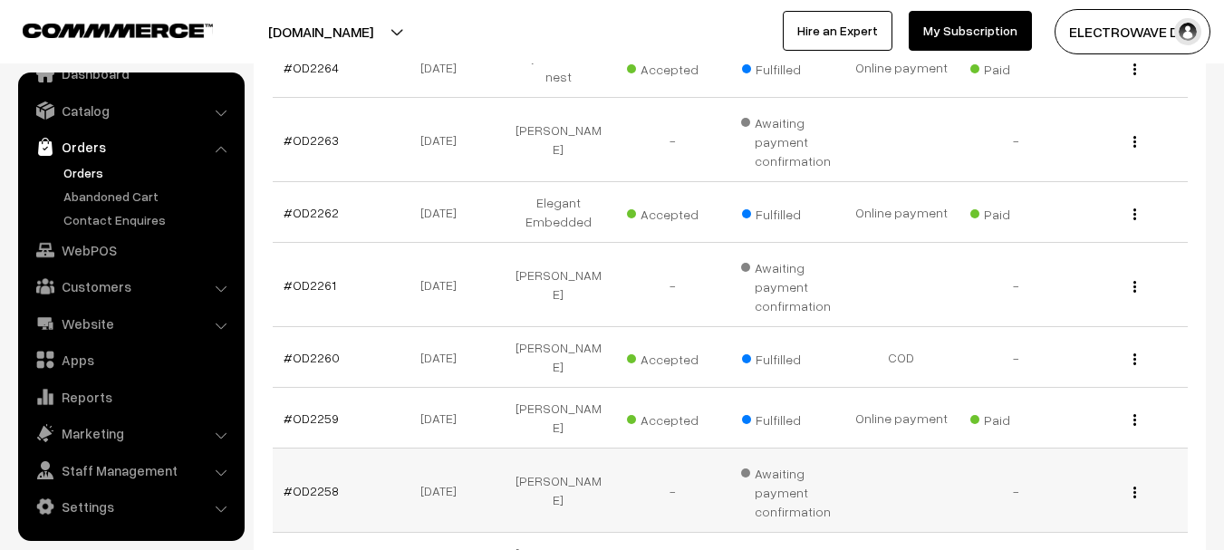
scroll to position [453, 0]
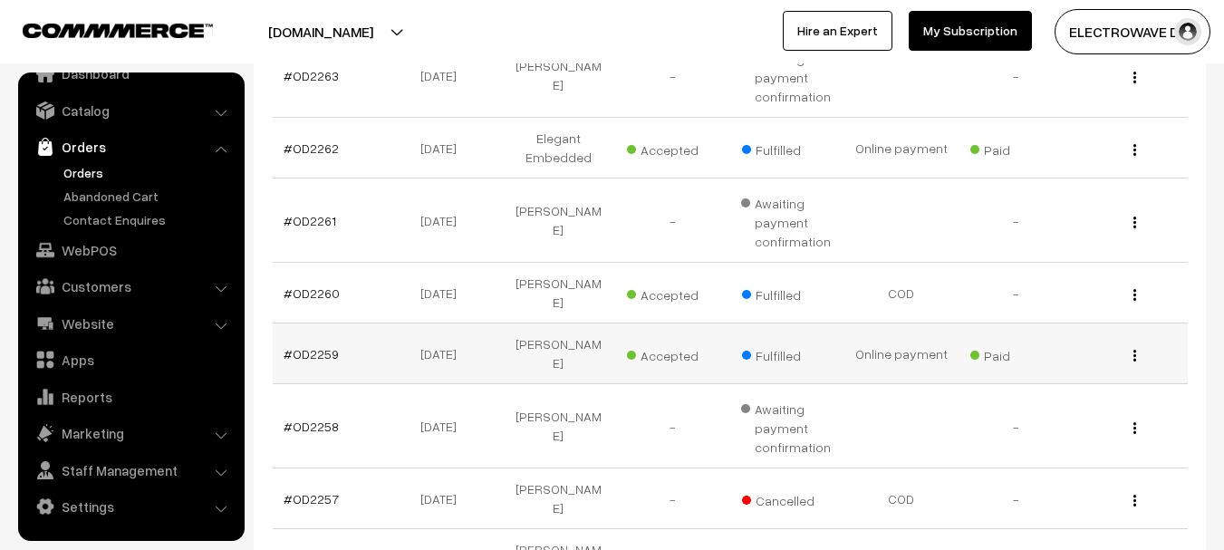
click at [327, 344] on td "#OD2259" at bounding box center [330, 354] width 114 height 61
click at [324, 346] on link "#OD2259" at bounding box center [311, 353] width 55 height 15
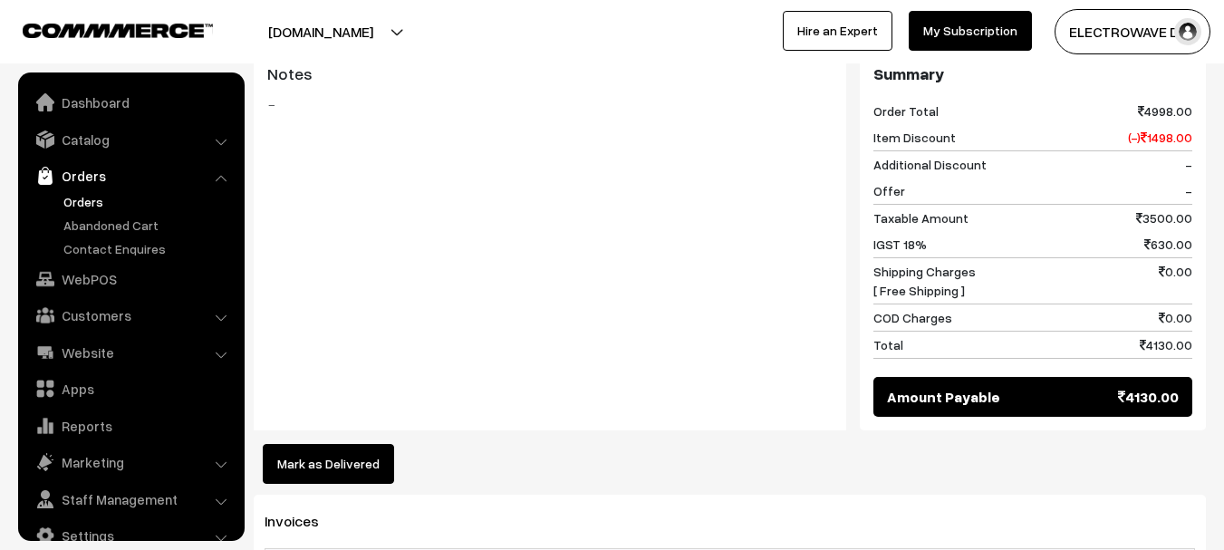
scroll to position [542, 0]
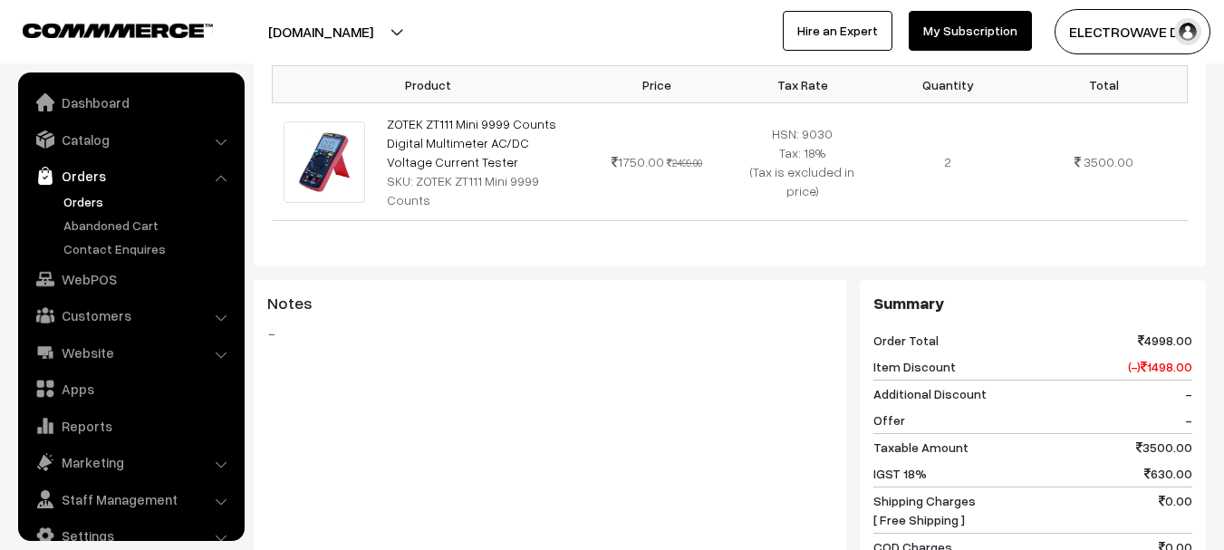
click at [69, 190] on link "Orders" at bounding box center [131, 176] width 216 height 33
click at [73, 196] on link "Orders" at bounding box center [148, 201] width 179 height 19
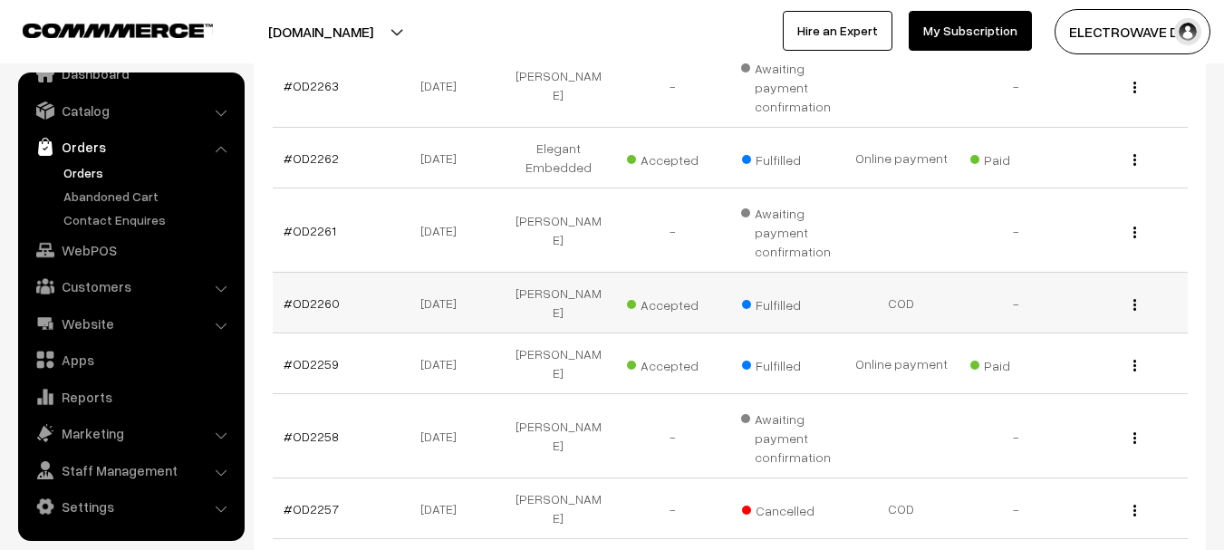
scroll to position [453, 0]
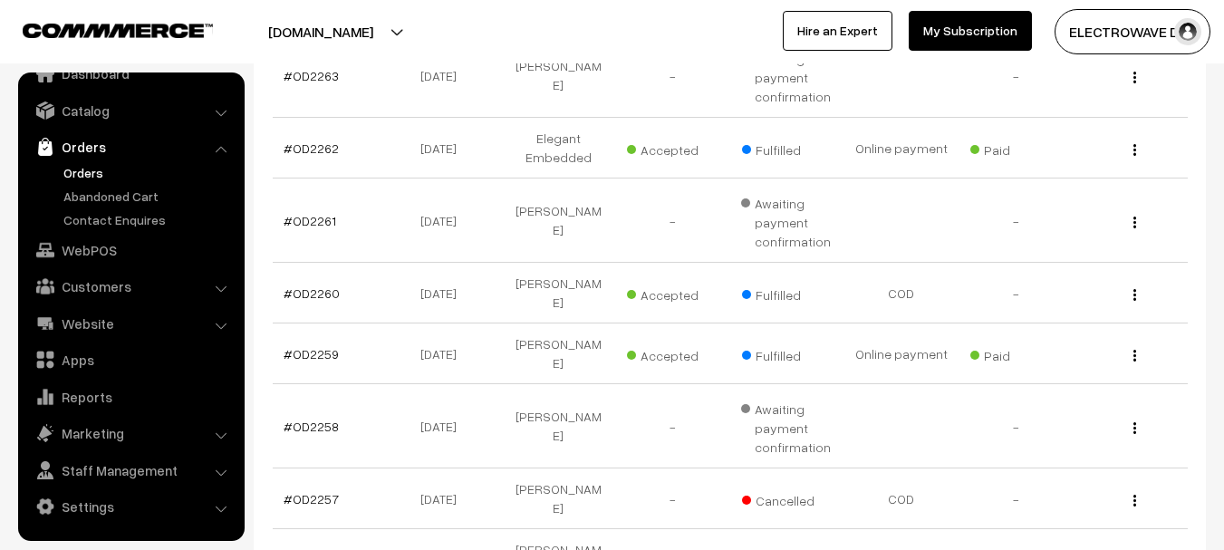
click at [102, 174] on link "Orders" at bounding box center [148, 172] width 179 height 19
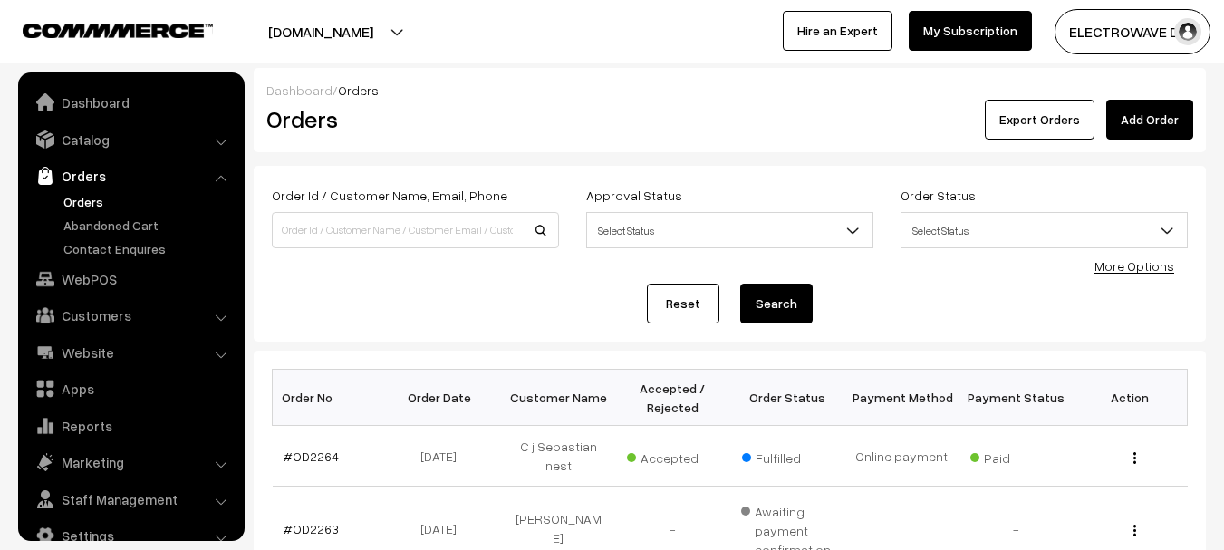
scroll to position [29, 0]
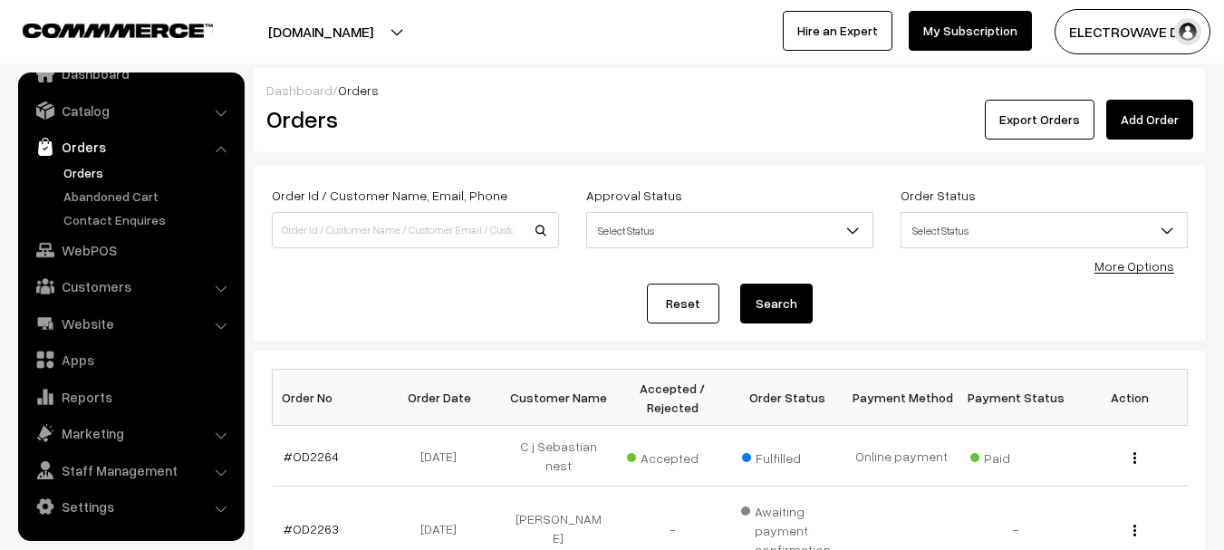
click at [90, 168] on link "Orders" at bounding box center [148, 172] width 179 height 19
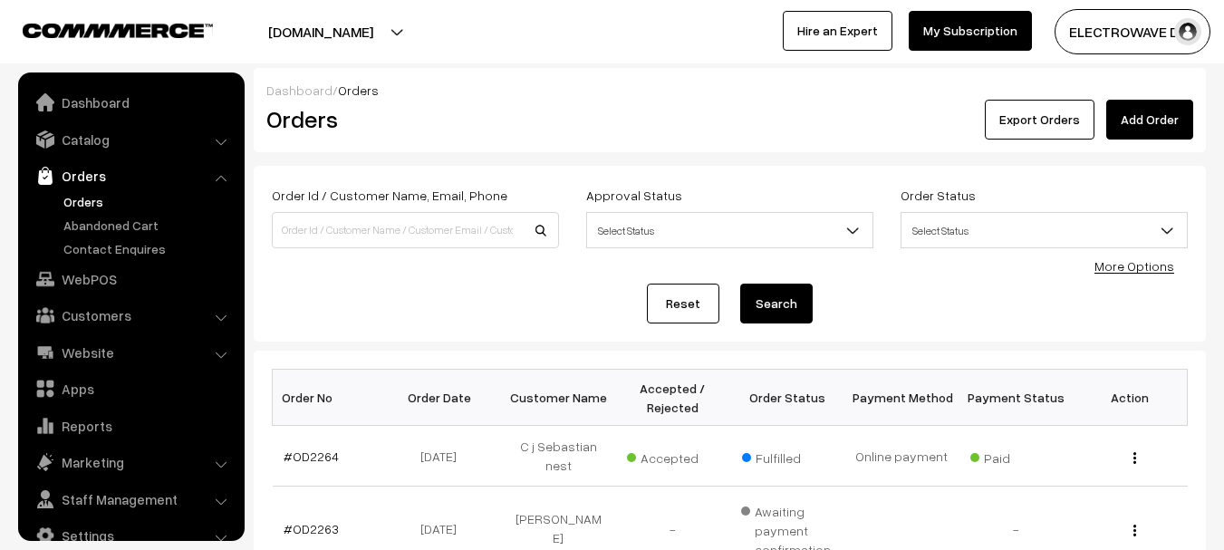
scroll to position [29, 0]
